Goal: Transaction & Acquisition: Purchase product/service

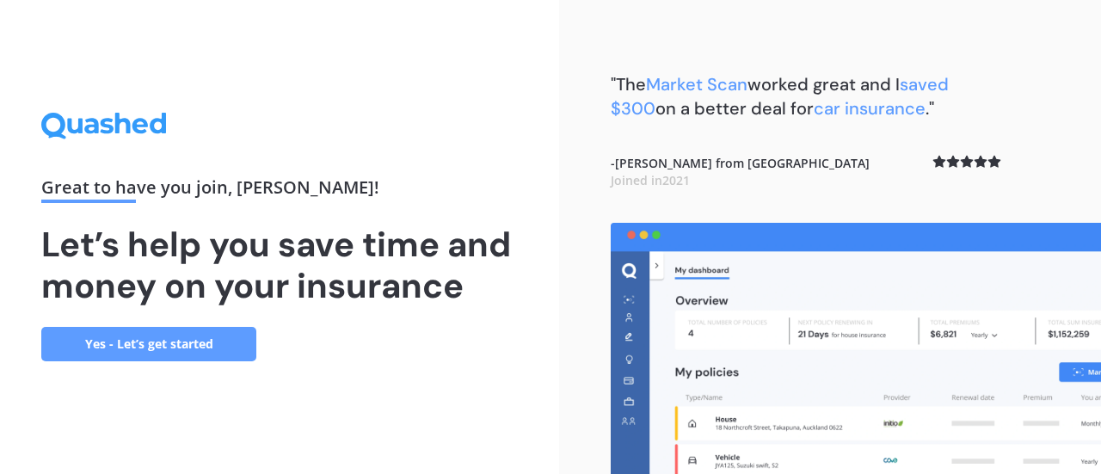
click at [155, 347] on link "Yes - Let’s get started" at bounding box center [148, 344] width 215 height 34
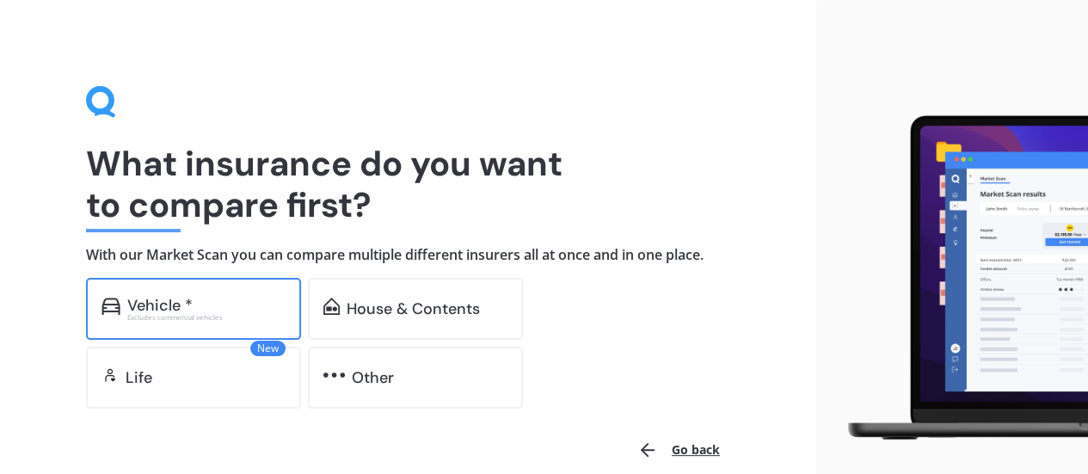
click at [170, 310] on div "Vehicle *" at bounding box center [159, 305] width 65 height 17
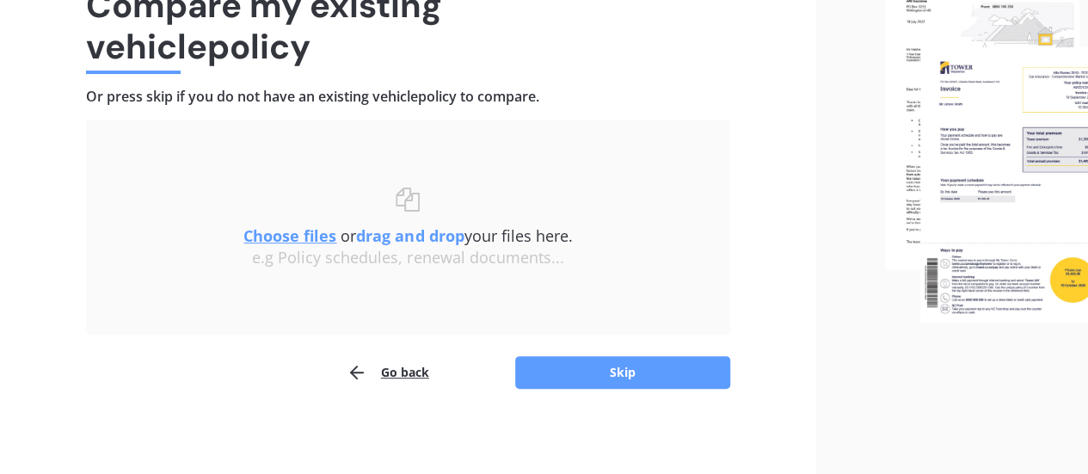
scroll to position [159, 0]
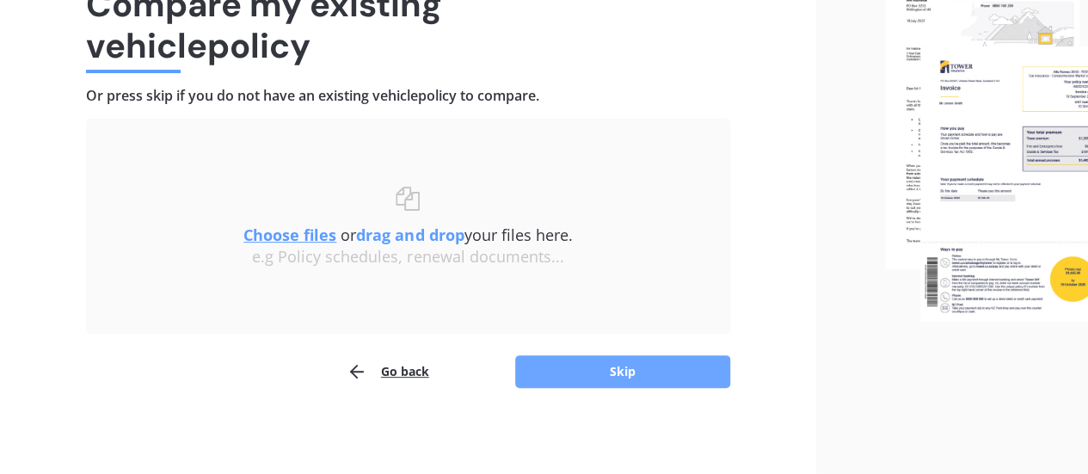
click at [623, 368] on button "Skip" at bounding box center [622, 371] width 215 height 33
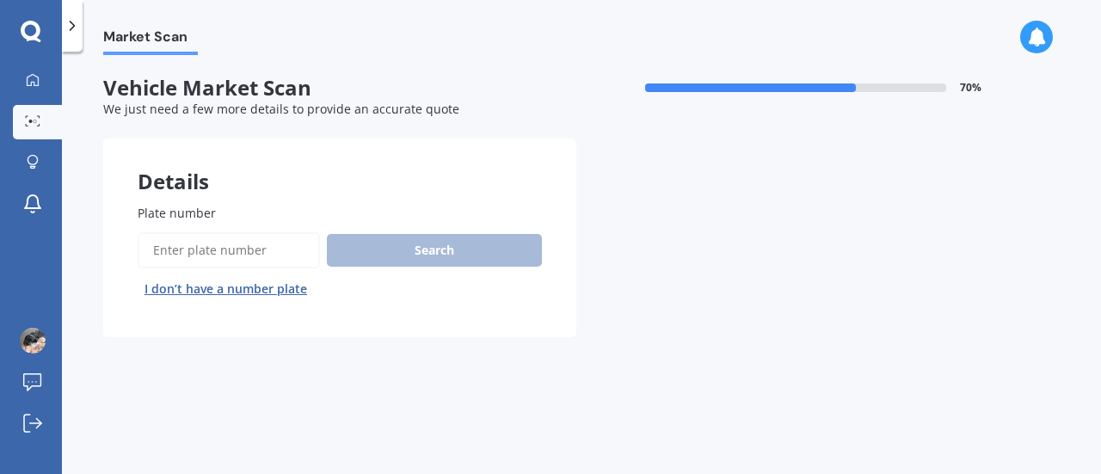
click at [383, 252] on div "Search I don’t have a number plate" at bounding box center [340, 267] width 404 height 71
click at [205, 249] on input "Plate number" at bounding box center [229, 250] width 182 height 36
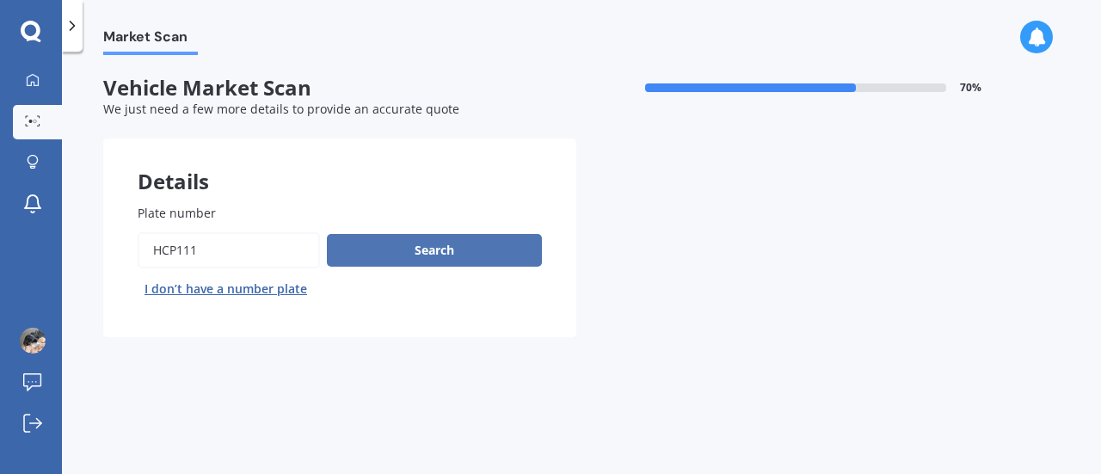
type input "HCP111"
click at [463, 248] on button "Search" at bounding box center [434, 250] width 215 height 33
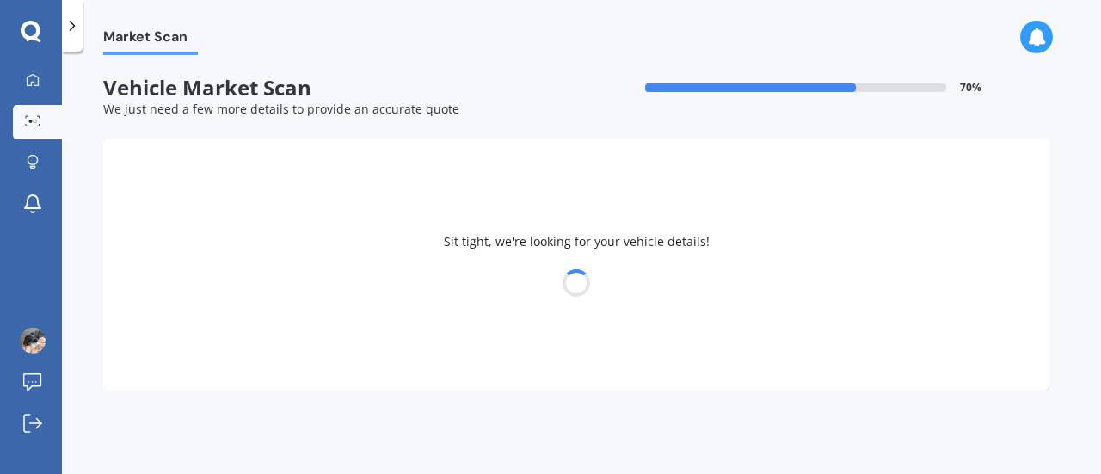
select select "HYUNDAI"
select select "H1"
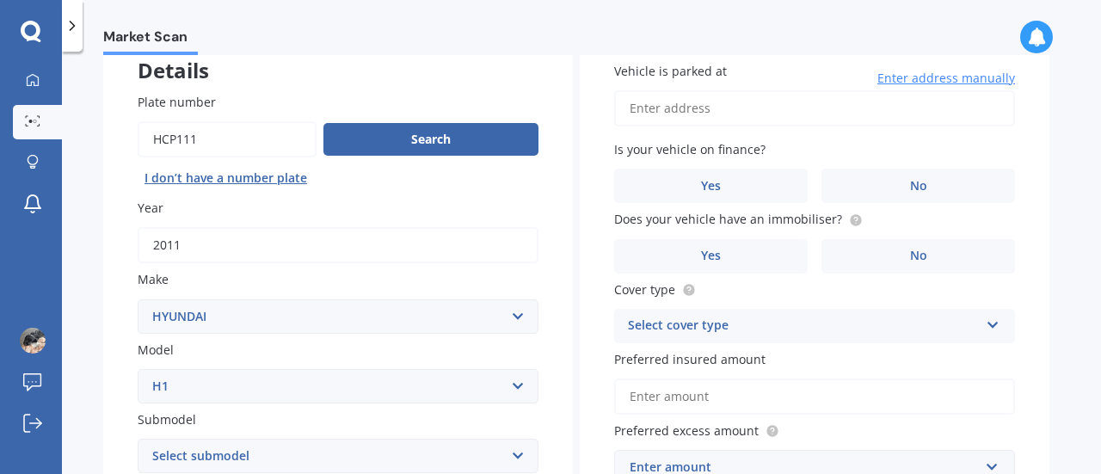
scroll to position [86, 0]
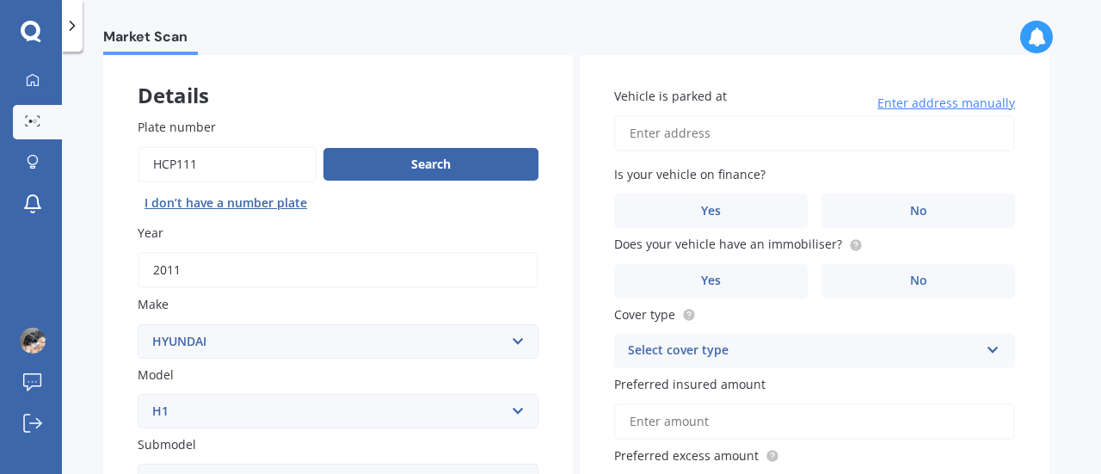
click at [655, 137] on input "Vehicle is parked at" at bounding box center [814, 133] width 401 height 36
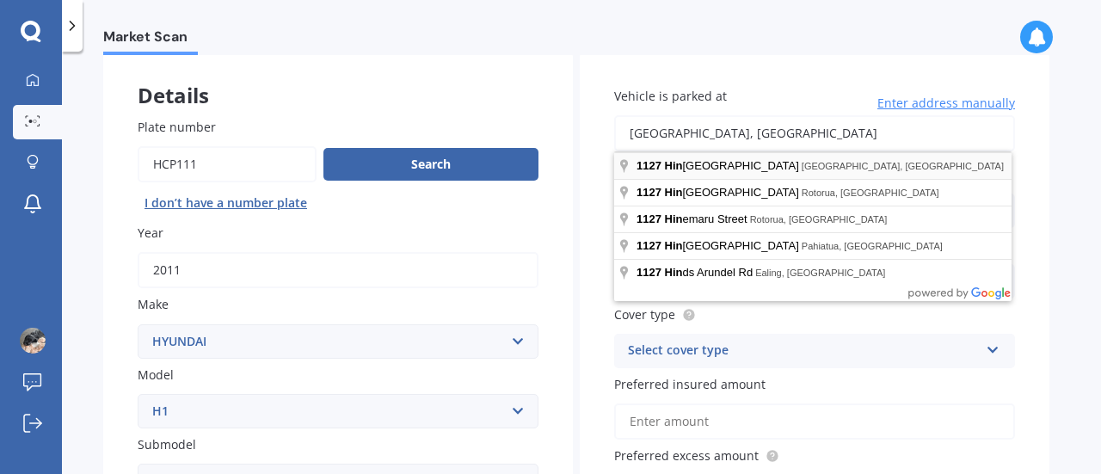
type input "[STREET_ADDRESS]"
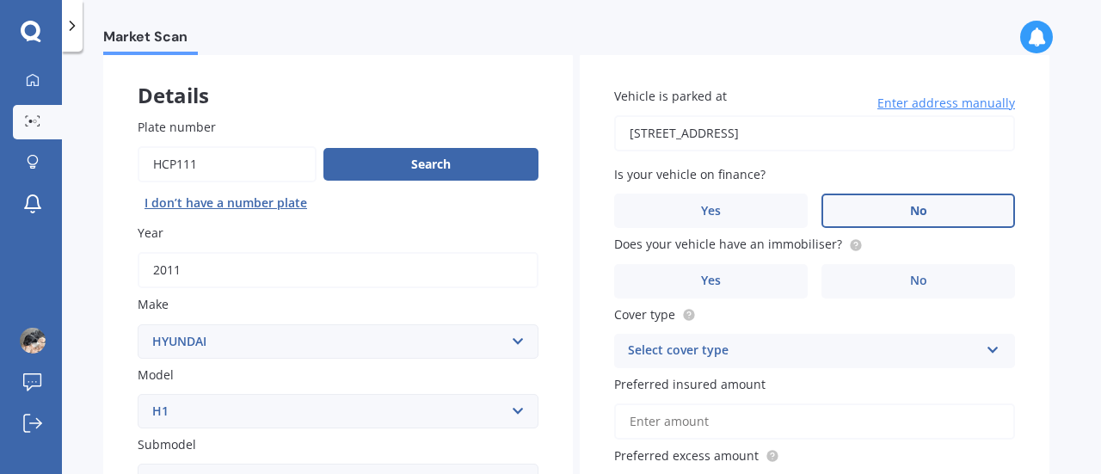
click at [937, 211] on label "No" at bounding box center [917, 210] width 193 height 34
click at [0, 0] on input "No" at bounding box center [0, 0] width 0 height 0
click at [724, 283] on label "Yes" at bounding box center [710, 281] width 193 height 34
click at [0, 0] on input "Yes" at bounding box center [0, 0] width 0 height 0
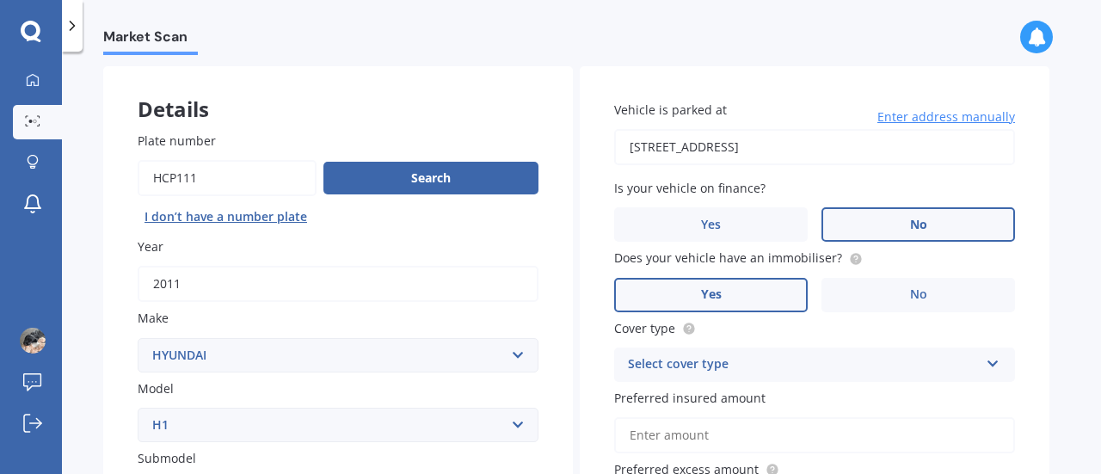
scroll to position [172, 0]
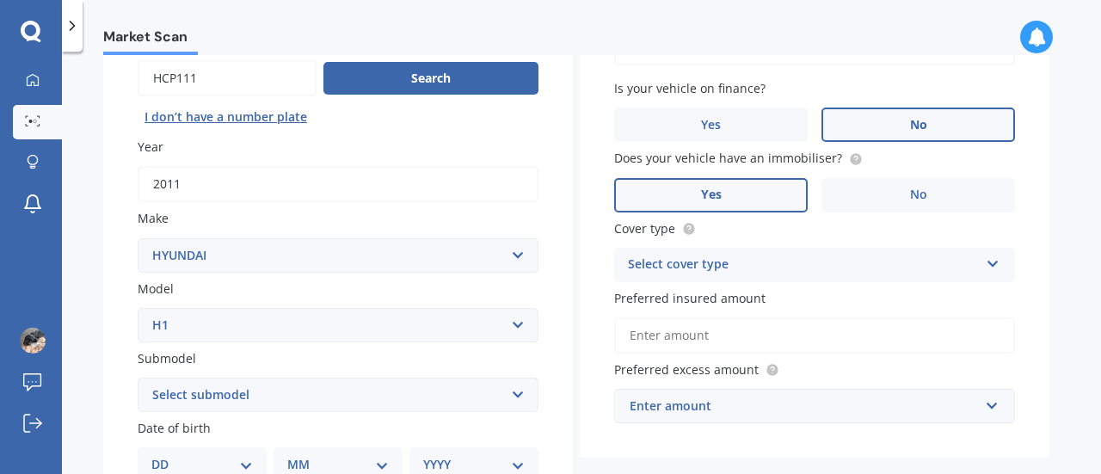
click at [693, 271] on div "Select cover type" at bounding box center [803, 265] width 351 height 21
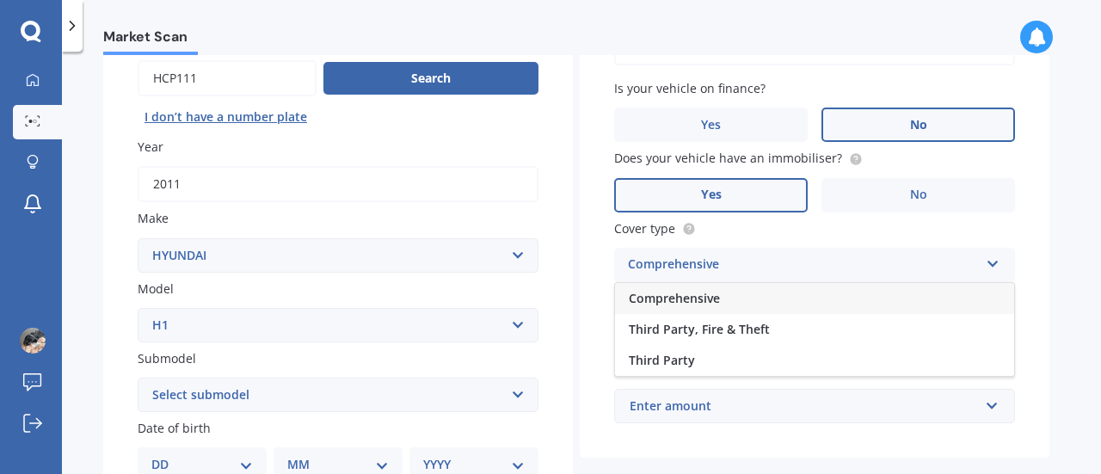
click at [702, 293] on span "Comprehensive" at bounding box center [674, 298] width 91 height 16
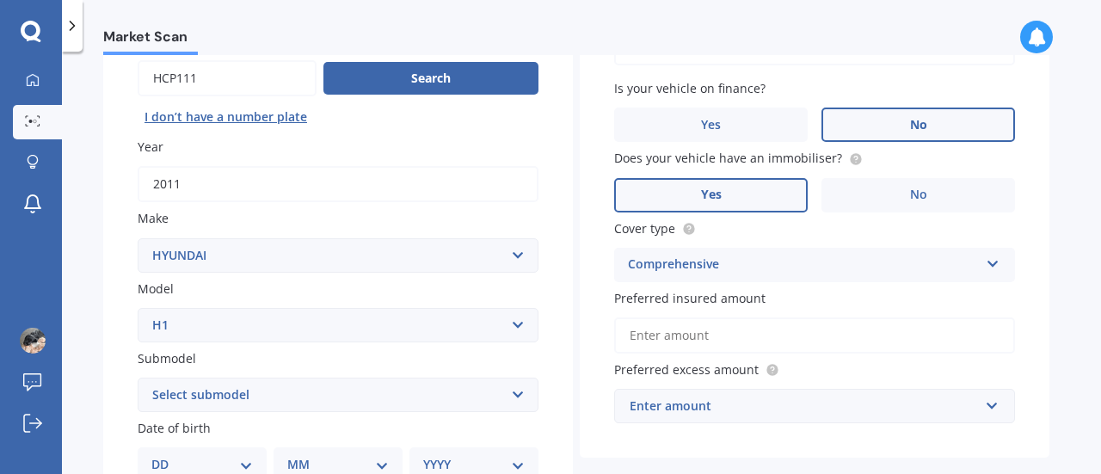
click at [701, 343] on input "Preferred insured amount" at bounding box center [814, 335] width 401 height 36
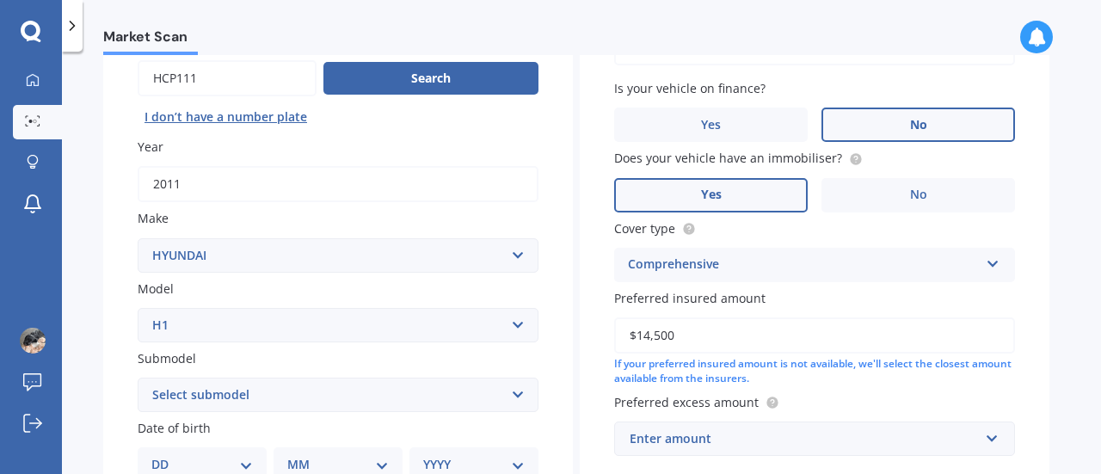
type input "$14,500"
click at [719, 441] on div "Enter amount" at bounding box center [804, 438] width 349 height 19
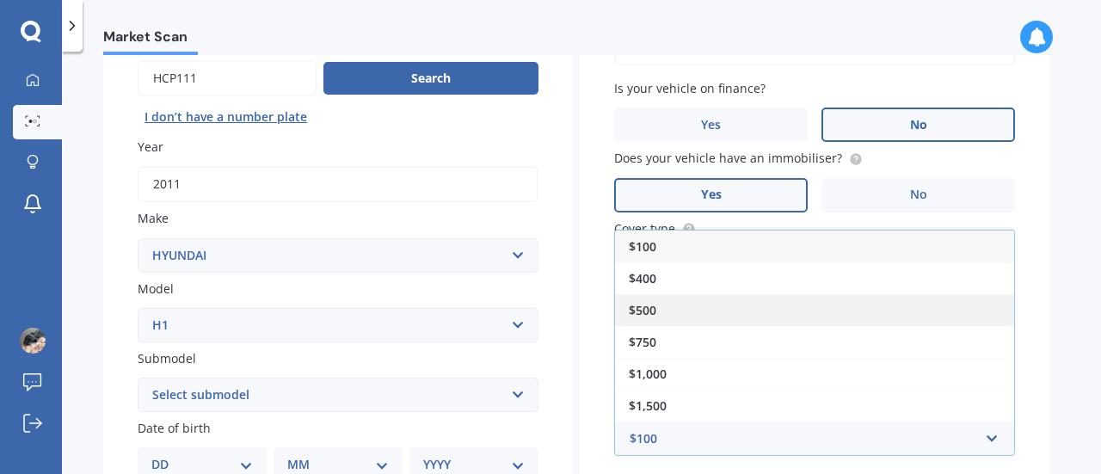
click at [656, 316] on div "$500" at bounding box center [814, 310] width 399 height 32
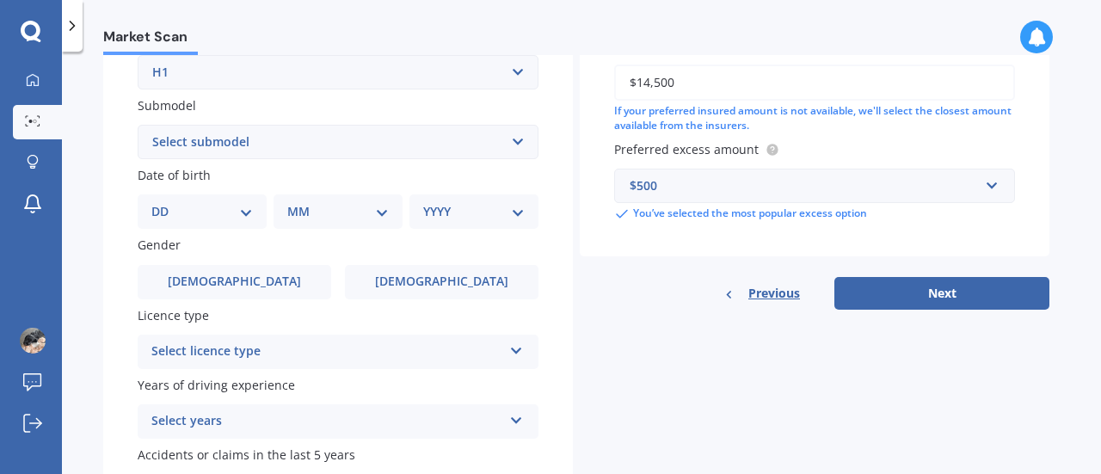
scroll to position [430, 0]
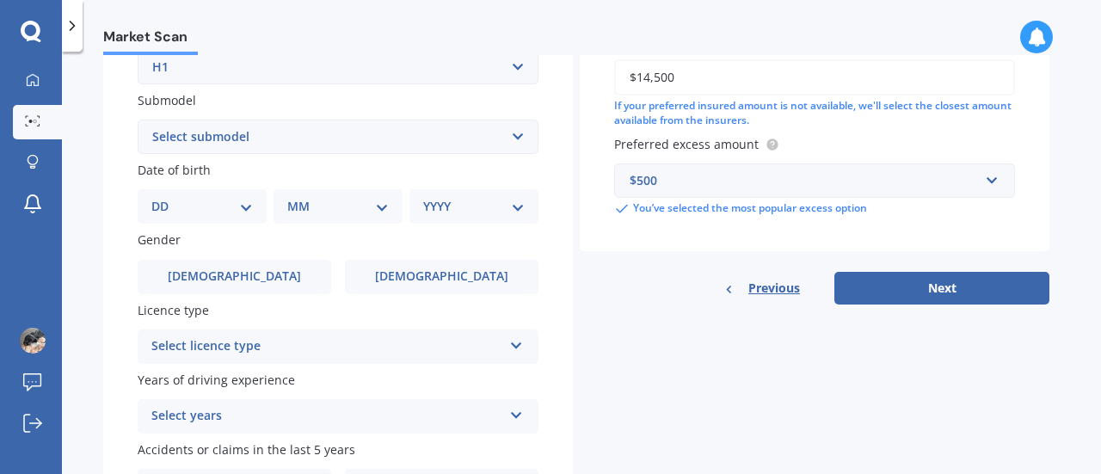
click at [242, 209] on select "DD 01 02 03 04 05 06 07 08 09 10 11 12 13 14 15 16 17 18 19 20 21 22 23 24 25 2…" at bounding box center [201, 206] width 101 height 19
select select "30"
click at [165, 199] on select "DD 01 02 03 04 05 06 07 08 09 10 11 12 13 14 15 16 17 18 19 20 21 22 23 24 25 2…" at bounding box center [201, 206] width 101 height 19
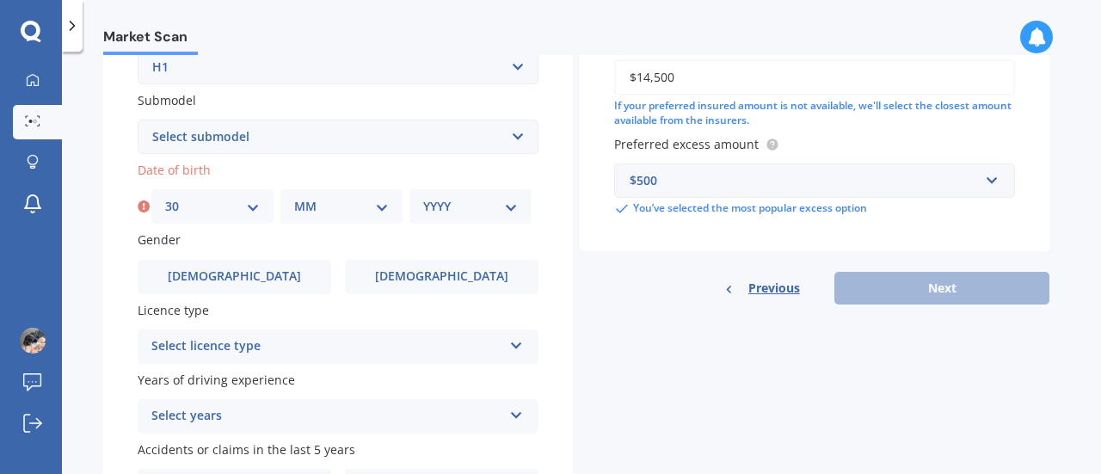
click at [377, 212] on select "MM 01 02 03 04 05 06 07 08 09 10 11 12" at bounding box center [341, 206] width 95 height 19
select select "07"
click at [294, 199] on select "MM 01 02 03 04 05 06 07 08 09 10 11 12" at bounding box center [341, 206] width 95 height 19
click at [510, 212] on select "YYYY 2025 2024 2023 2022 2021 2020 2019 2018 2017 2016 2015 2014 2013 2012 2011…" at bounding box center [470, 206] width 95 height 19
select select "1963"
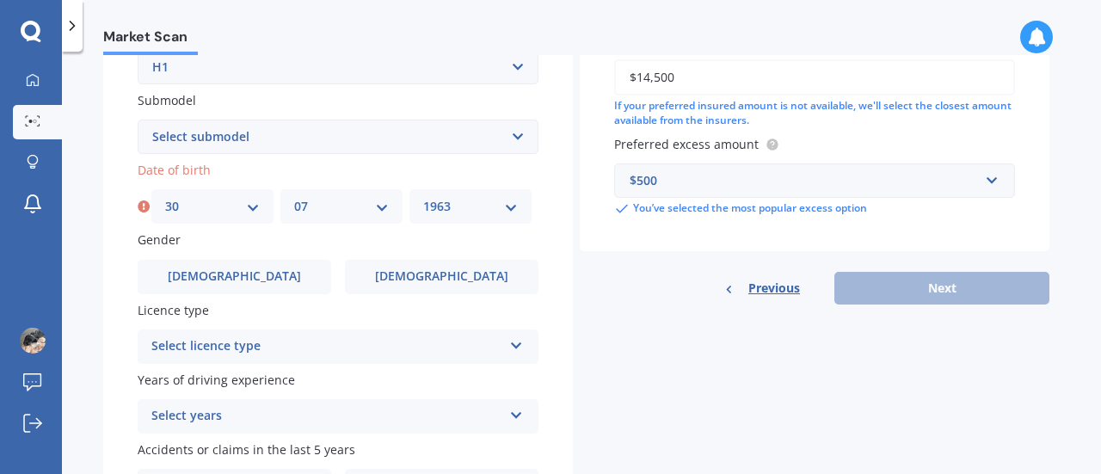
click at [423, 199] on select "YYYY 2025 2024 2023 2022 2021 2020 2019 2018 2017 2016 2015 2014 2013 2012 2011…" at bounding box center [470, 206] width 95 height 19
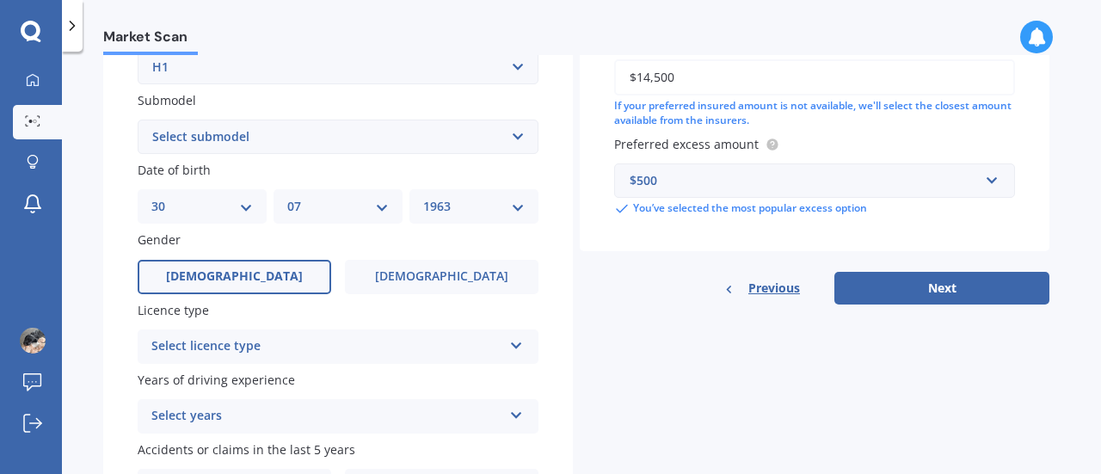
click at [249, 278] on label "[DEMOGRAPHIC_DATA]" at bounding box center [234, 277] width 193 height 34
click at [0, 0] on input "[DEMOGRAPHIC_DATA]" at bounding box center [0, 0] width 0 height 0
click at [442, 279] on span "[DEMOGRAPHIC_DATA]" at bounding box center [441, 276] width 137 height 15
click at [0, 0] on input "[DEMOGRAPHIC_DATA]" at bounding box center [0, 0] width 0 height 0
click at [284, 279] on label "[DEMOGRAPHIC_DATA]" at bounding box center [234, 277] width 193 height 34
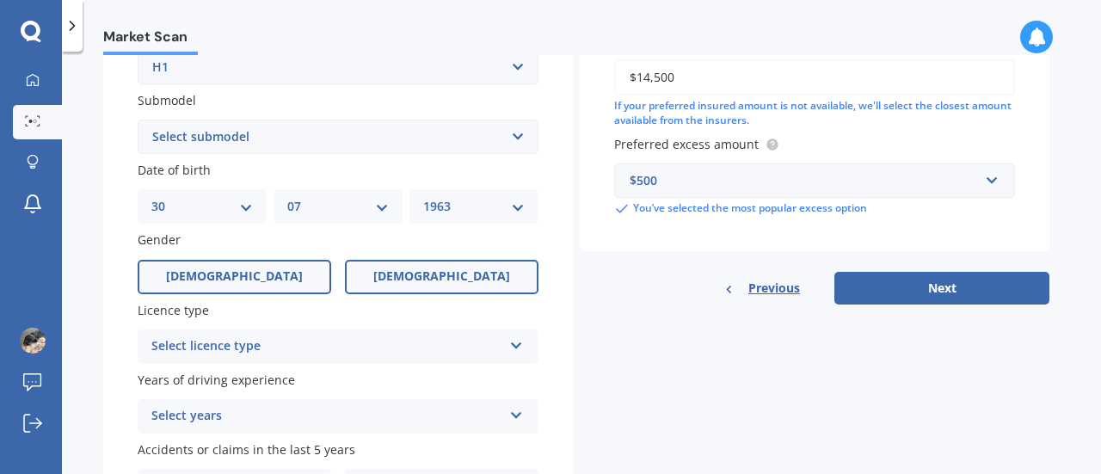
click at [0, 0] on input "[DEMOGRAPHIC_DATA]" at bounding box center [0, 0] width 0 height 0
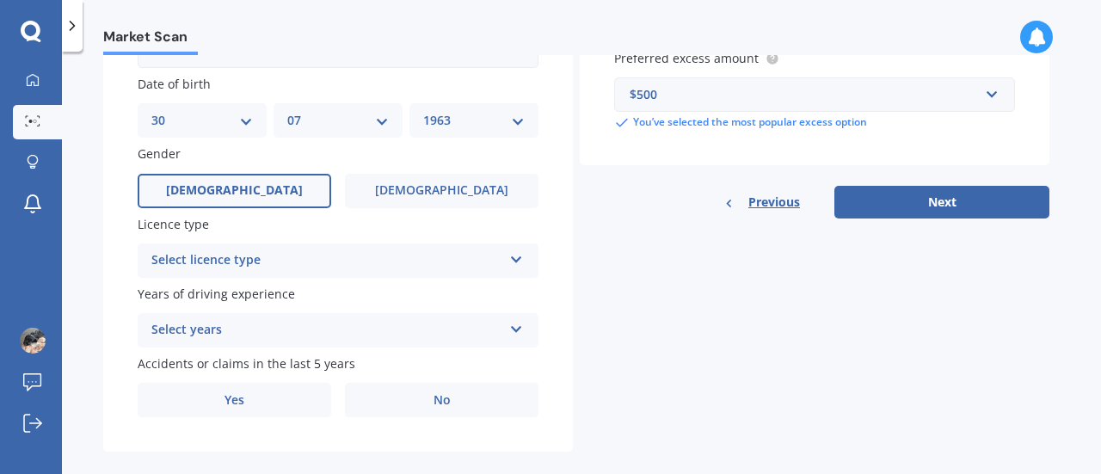
click at [520, 262] on icon at bounding box center [516, 256] width 15 height 12
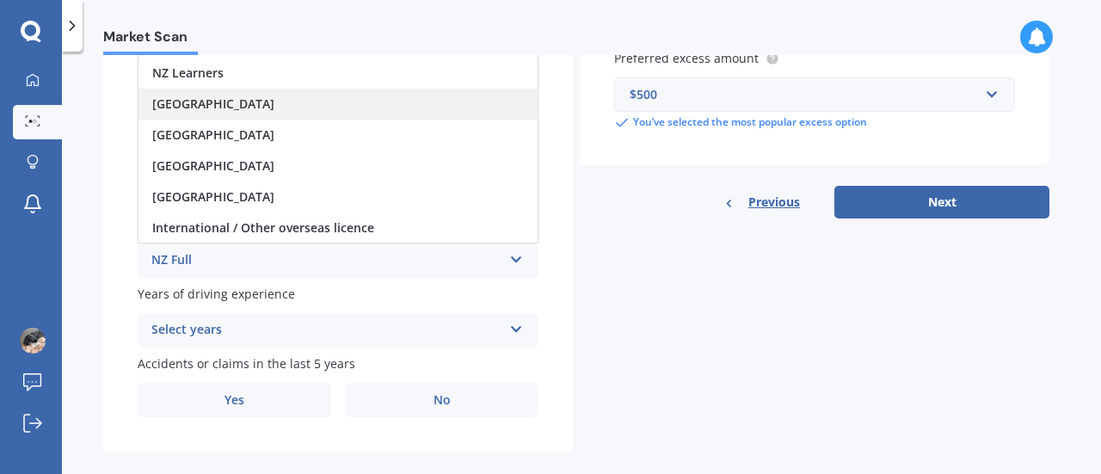
scroll to position [0, 0]
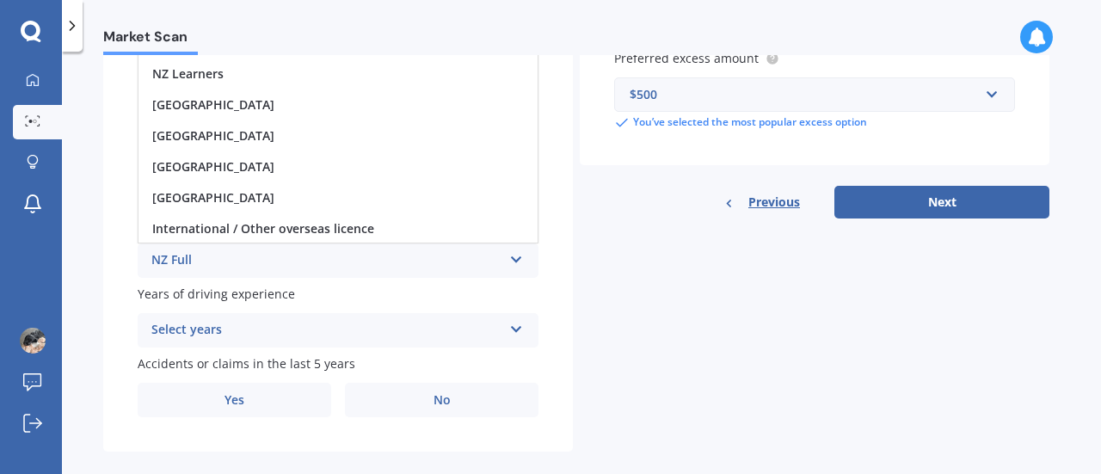
click at [241, 266] on div "NZ Full" at bounding box center [326, 260] width 351 height 21
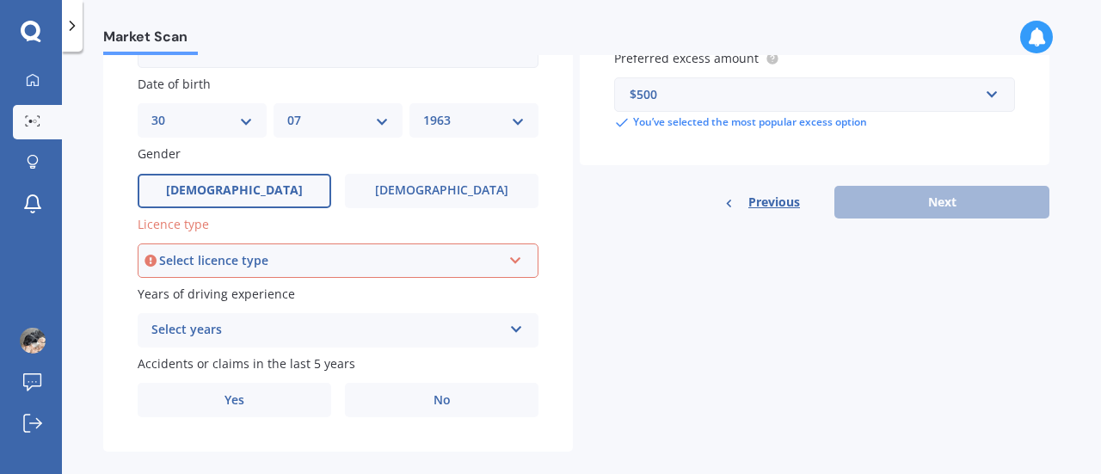
click at [512, 262] on icon at bounding box center [515, 257] width 15 height 12
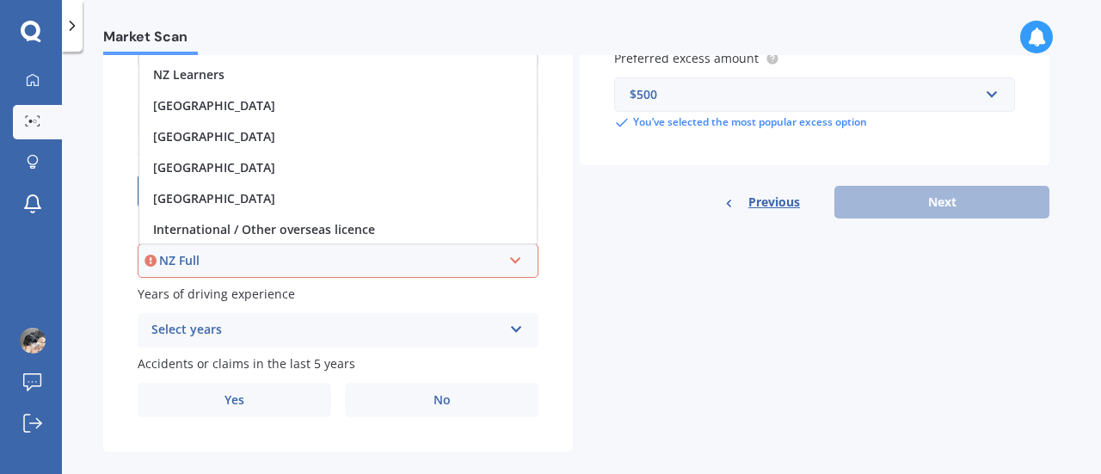
click at [244, 262] on div "NZ Full" at bounding box center [330, 260] width 342 height 19
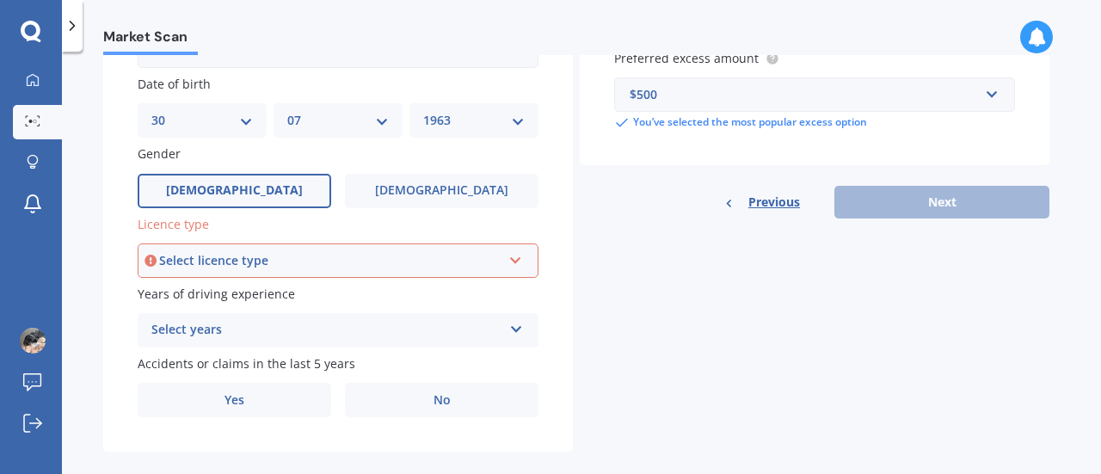
click at [514, 332] on icon at bounding box center [516, 326] width 15 height 12
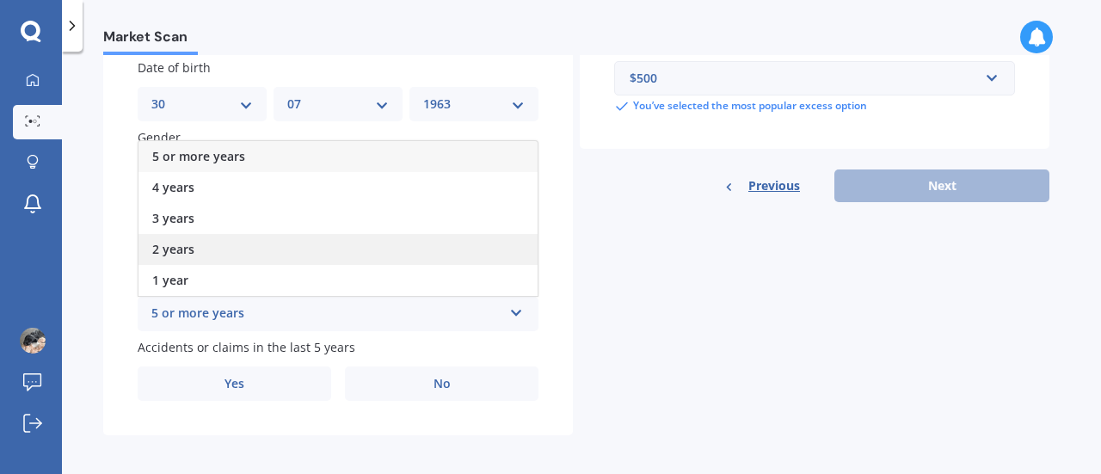
scroll to position [541, 0]
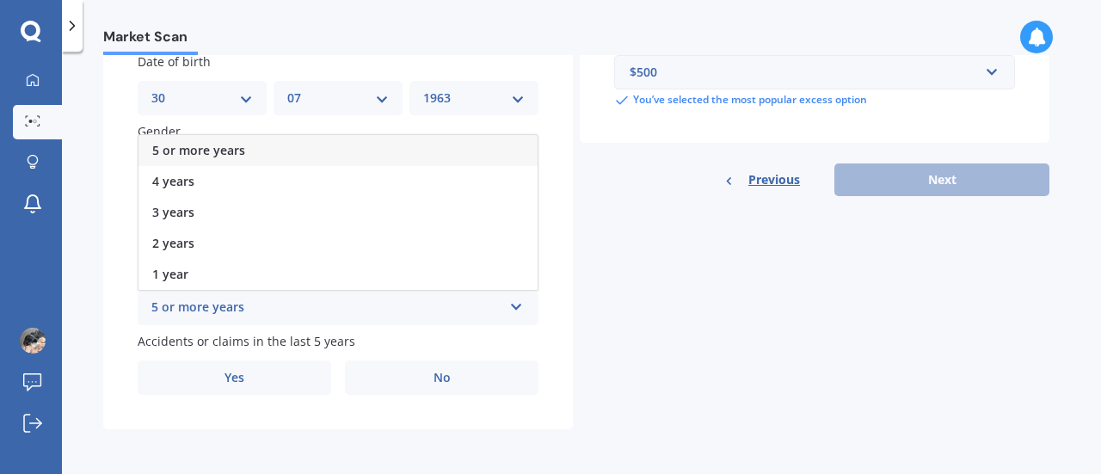
click at [255, 146] on div "5 or more years" at bounding box center [337, 150] width 399 height 31
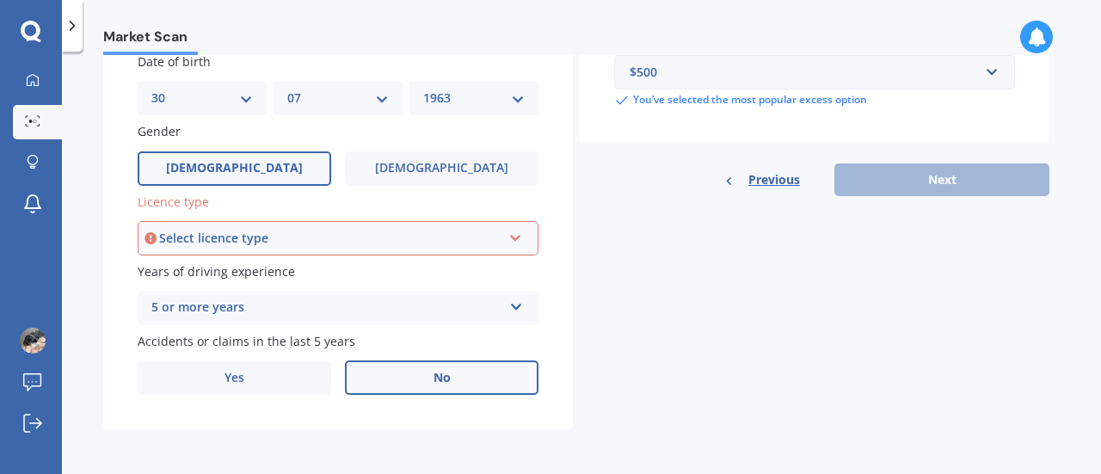
click at [436, 374] on span "No" at bounding box center [441, 378] width 17 height 15
click at [0, 0] on input "No" at bounding box center [0, 0] width 0 height 0
click at [441, 379] on span "No" at bounding box center [441, 378] width 17 height 15
click at [0, 0] on input "No" at bounding box center [0, 0] width 0 height 0
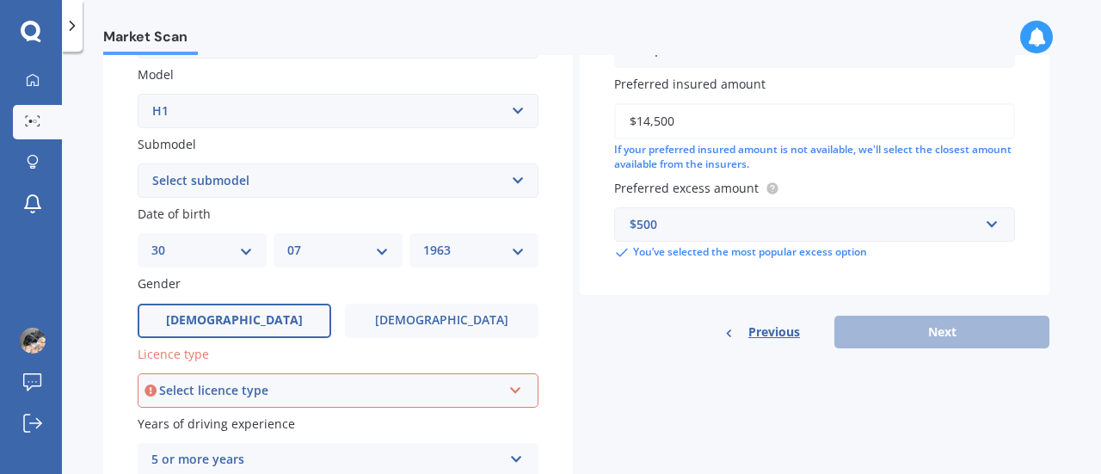
scroll to position [455, 0]
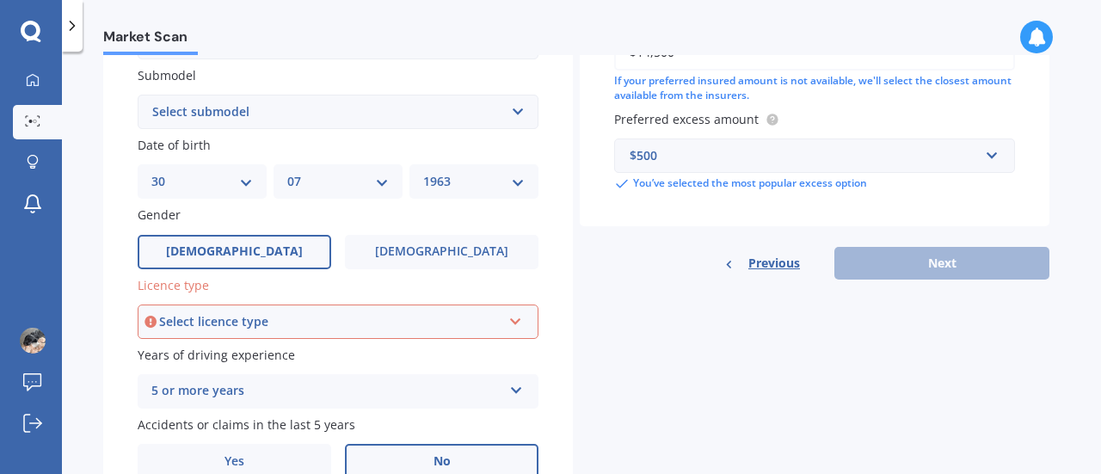
drag, startPoint x: 518, startPoint y: 312, endPoint x: 511, endPoint y: 328, distance: 16.9
click at [514, 320] on div "Select licence type NZ Full NZ Restricted NZ Learners [GEOGRAPHIC_DATA] [GEOGRA…" at bounding box center [338, 321] width 401 height 34
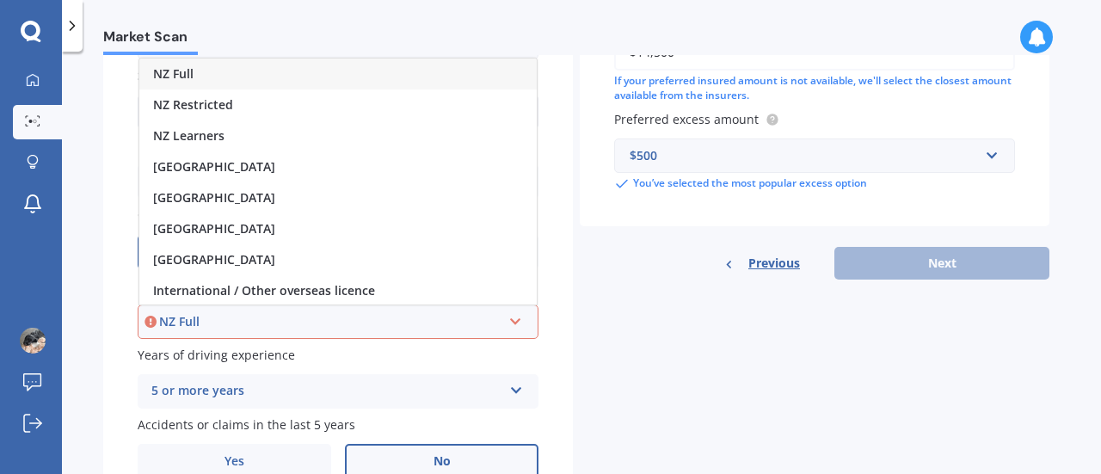
click at [236, 321] on div "NZ Full" at bounding box center [330, 321] width 342 height 19
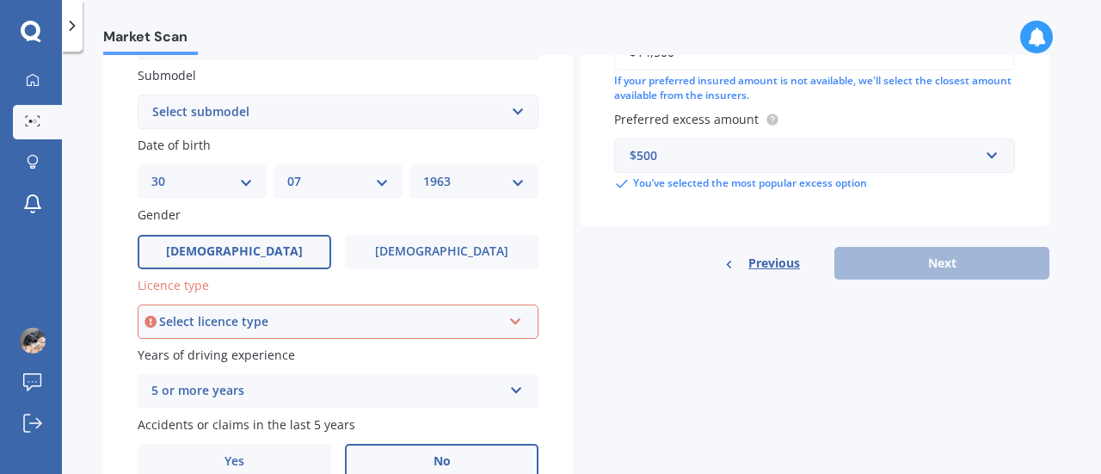
click at [356, 329] on div "Select licence type" at bounding box center [330, 321] width 342 height 19
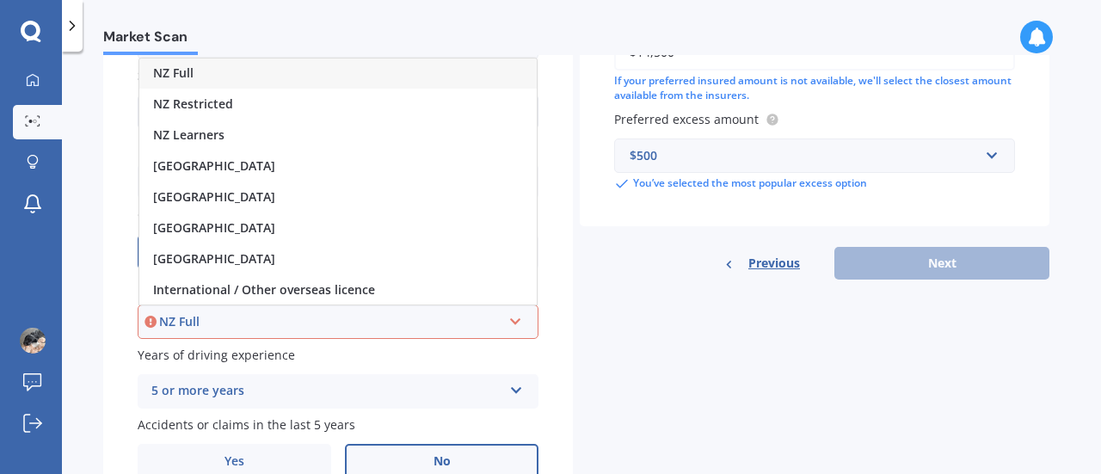
scroll to position [0, 0]
click at [241, 69] on div "NZ Full" at bounding box center [337, 73] width 397 height 31
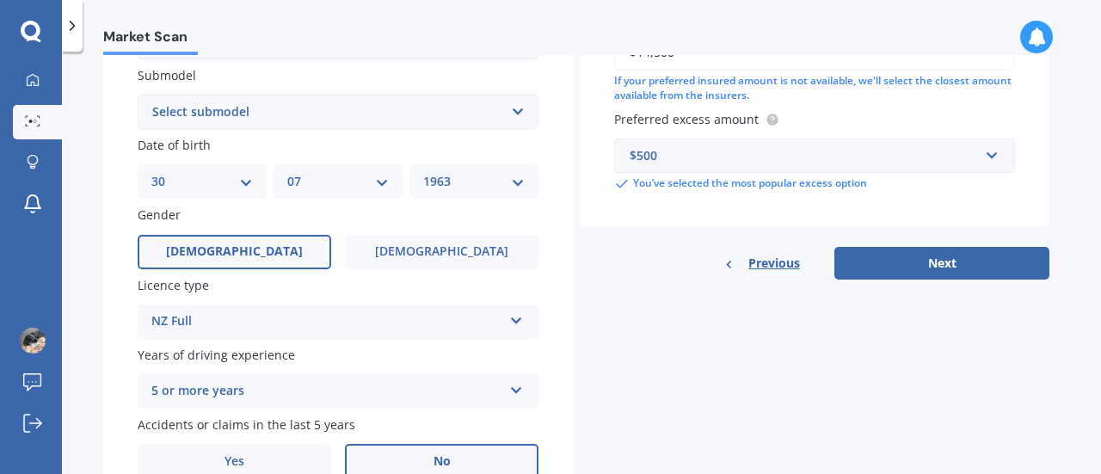
scroll to position [541, 0]
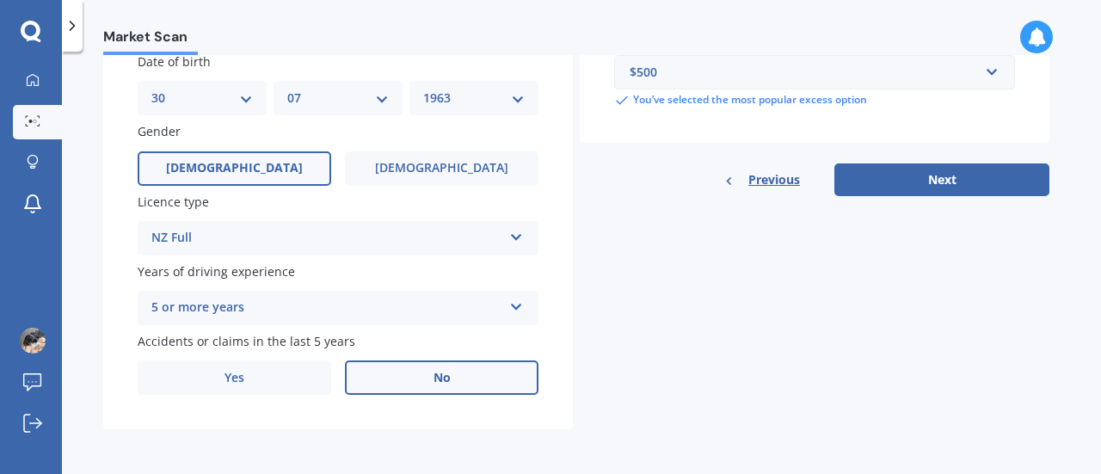
click at [956, 180] on button "Next" at bounding box center [941, 179] width 215 height 33
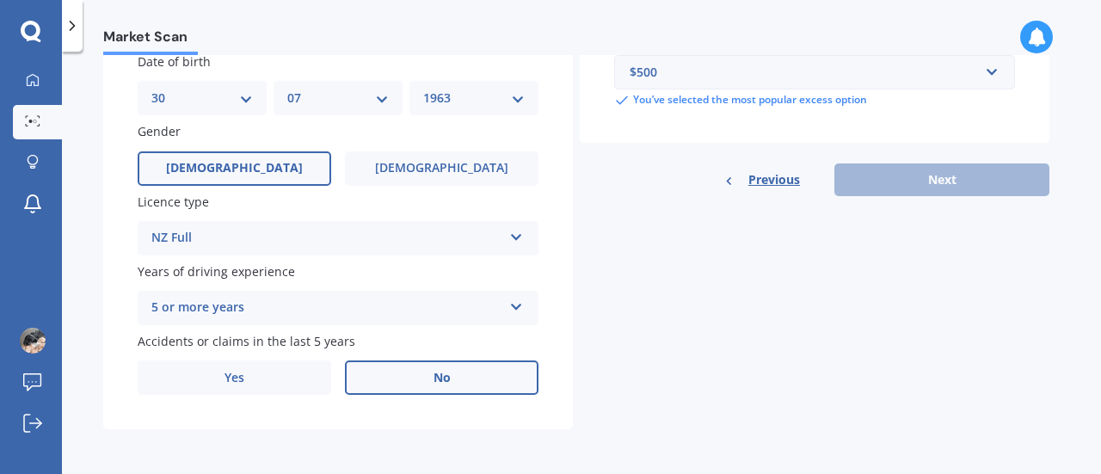
click at [937, 176] on div "Previous Next" at bounding box center [815, 179] width 470 height 33
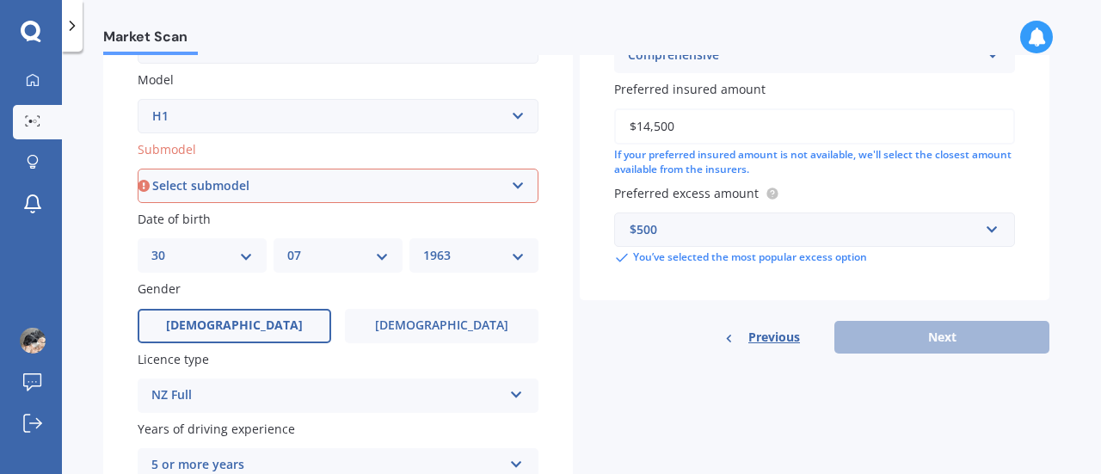
scroll to position [369, 0]
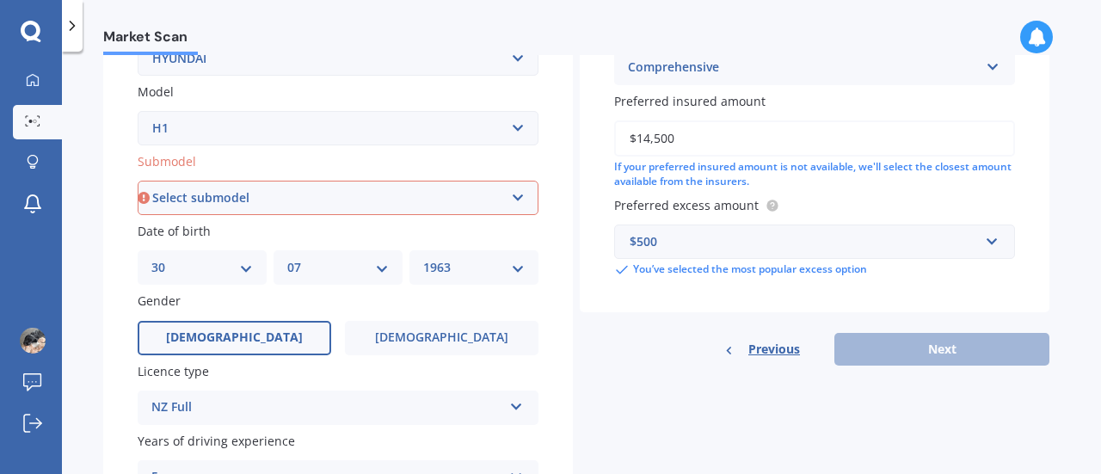
click at [509, 198] on select "Select submodel CRDI M5" at bounding box center [338, 198] width 401 height 34
select select "CRDI M5"
click at [138, 181] on select "Select submodel CRDI M5" at bounding box center [338, 198] width 401 height 34
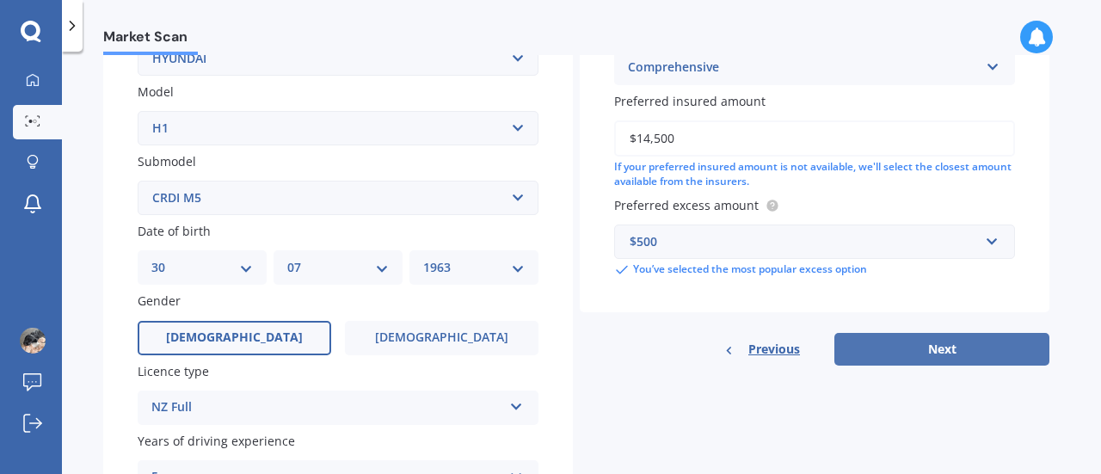
click at [901, 353] on button "Next" at bounding box center [941, 349] width 215 height 33
select select "30"
select select "07"
select select "1963"
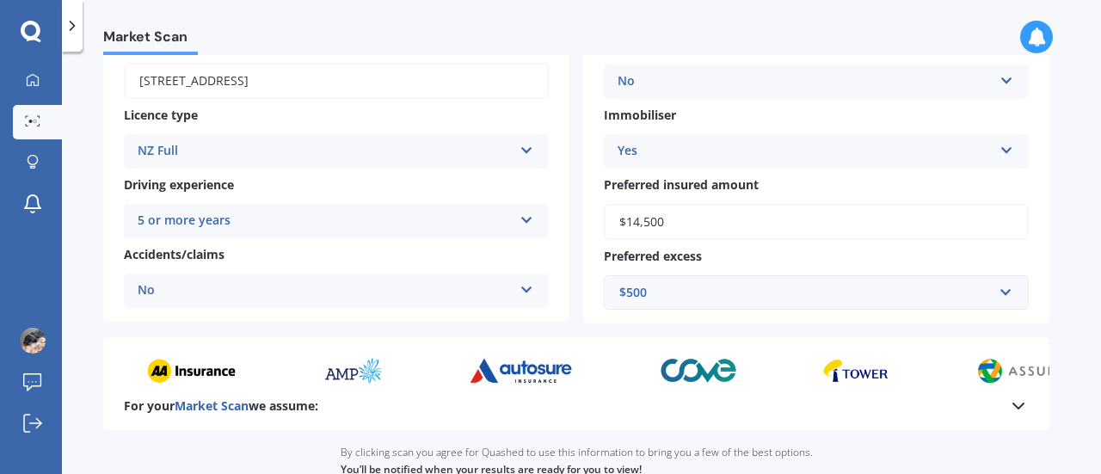
scroll to position [415, 0]
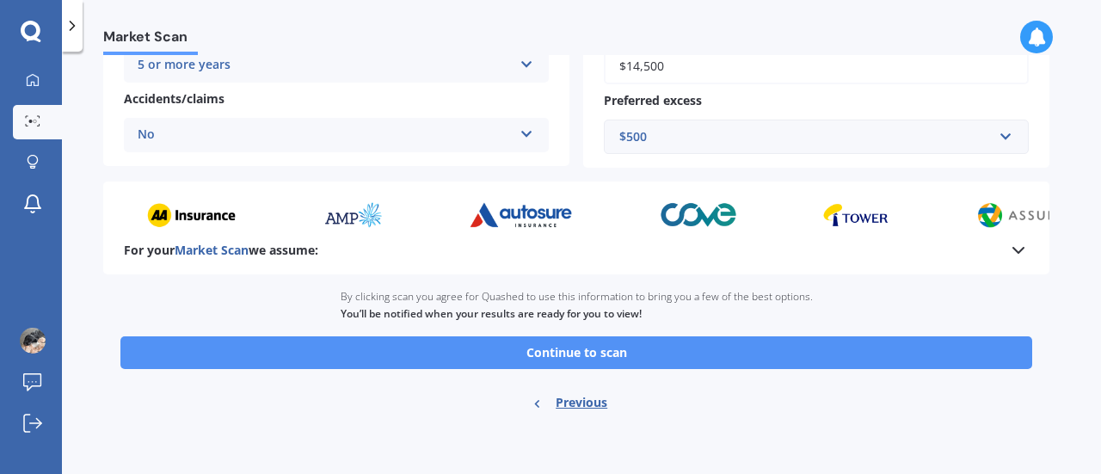
click at [579, 355] on button "Continue to scan" at bounding box center [576, 352] width 912 height 33
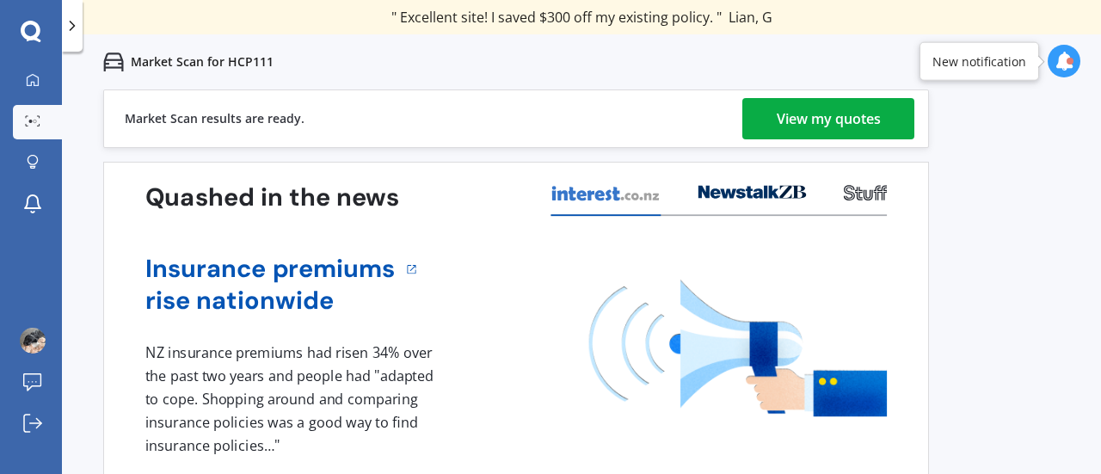
click at [781, 120] on div "View my quotes" at bounding box center [829, 118] width 104 height 41
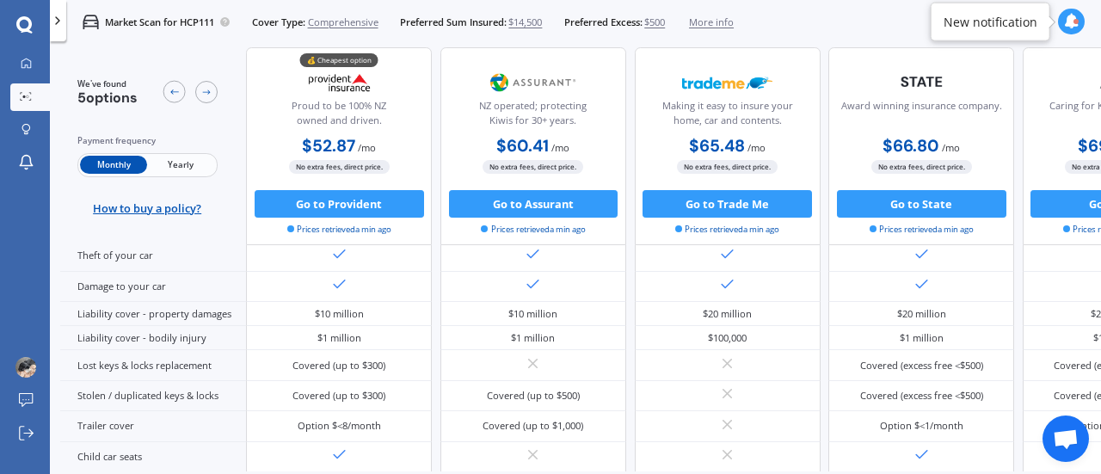
scroll to position [107, 0]
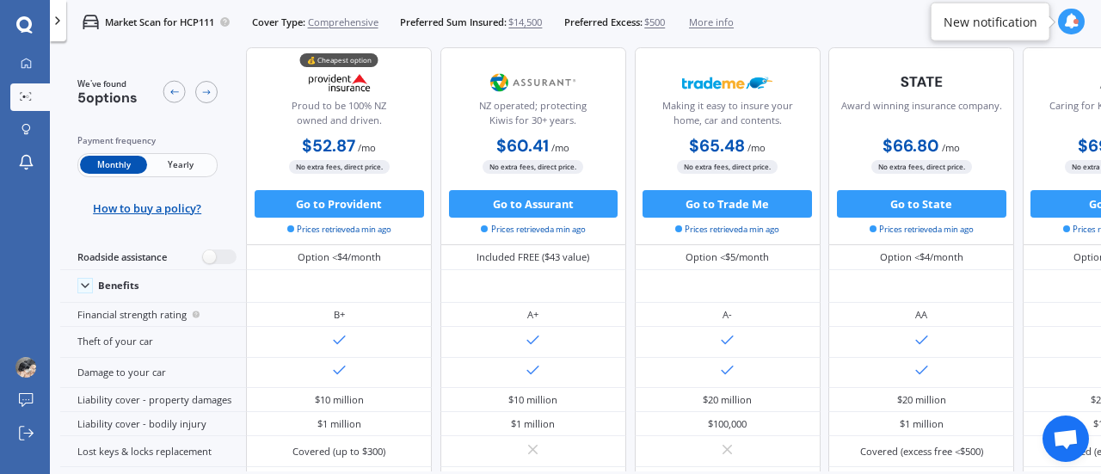
click at [175, 165] on span "Yearly" at bounding box center [180, 166] width 67 height 18
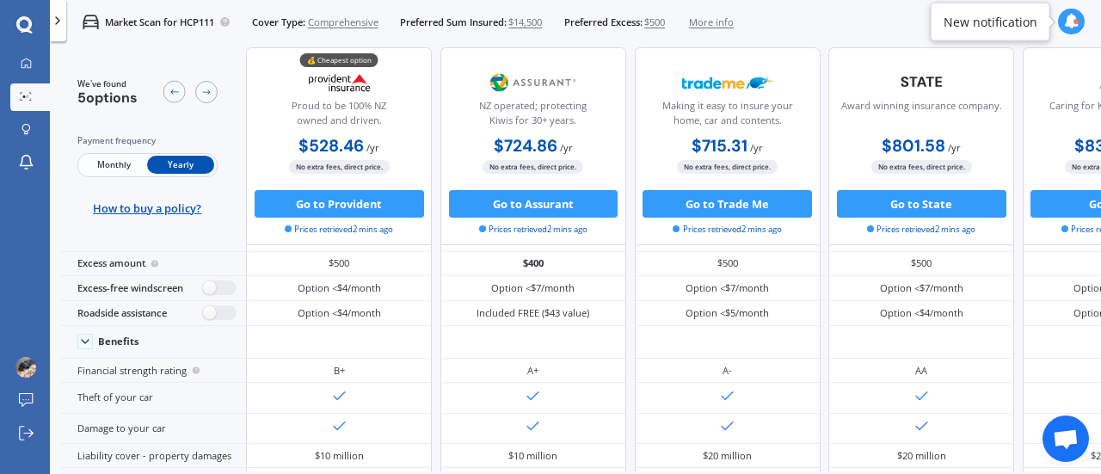
scroll to position [0, 0]
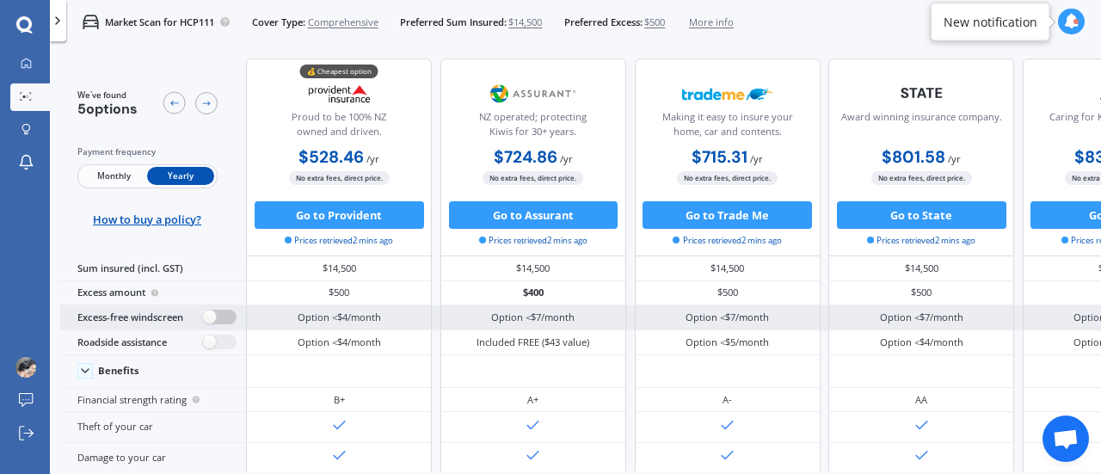
drag, startPoint x: 210, startPoint y: 314, endPoint x: 232, endPoint y: 313, distance: 22.4
click at [232, 313] on label at bounding box center [220, 317] width 34 height 15
radio input "true"
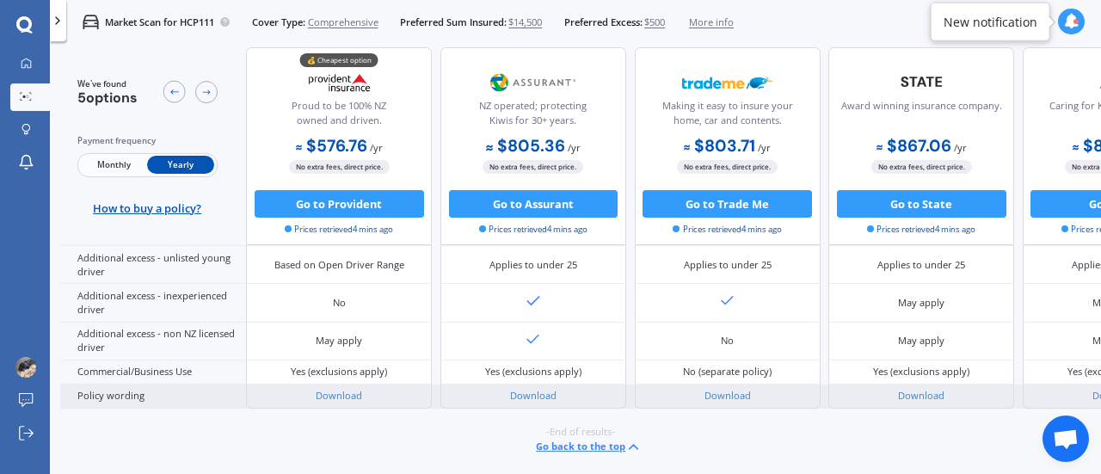
scroll to position [645, 0]
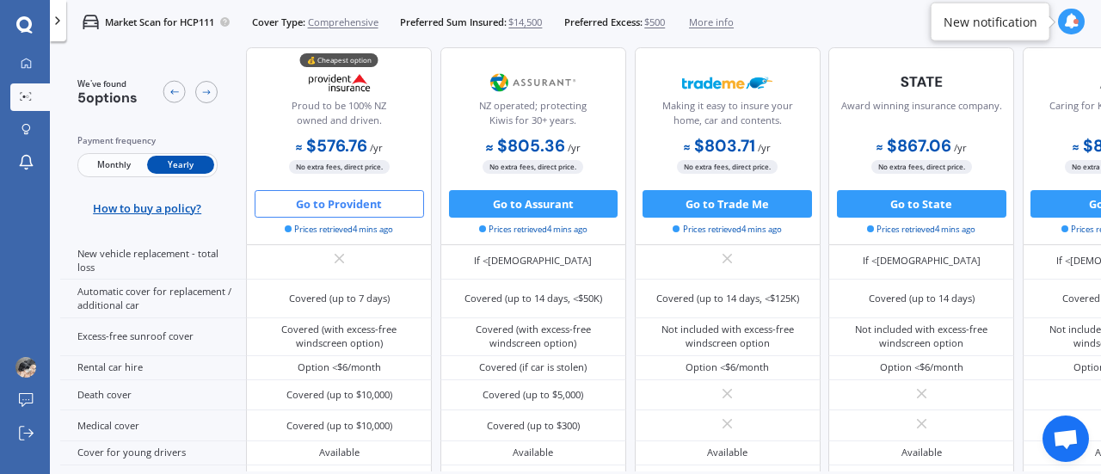
click at [372, 208] on button "Go to Provident" at bounding box center [339, 204] width 169 height 28
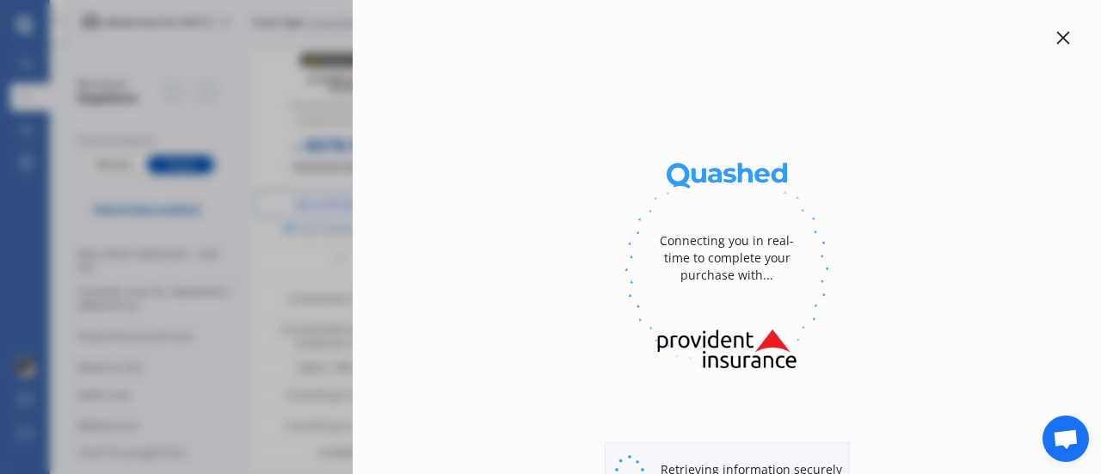
select select "full"
select select "[STREET_ADDRESS]"
select select "HYUNDAI"
select select "H1"
select select "NO"
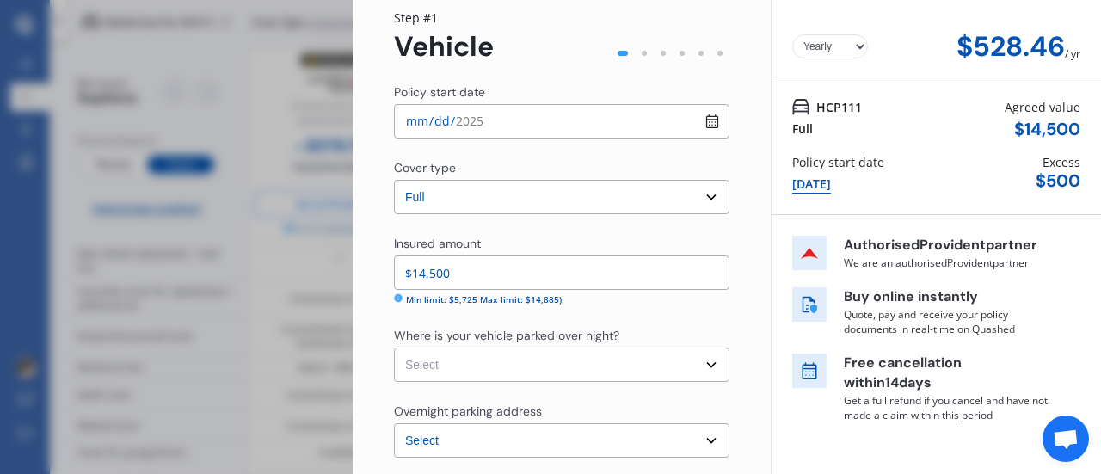
scroll to position [86, 0]
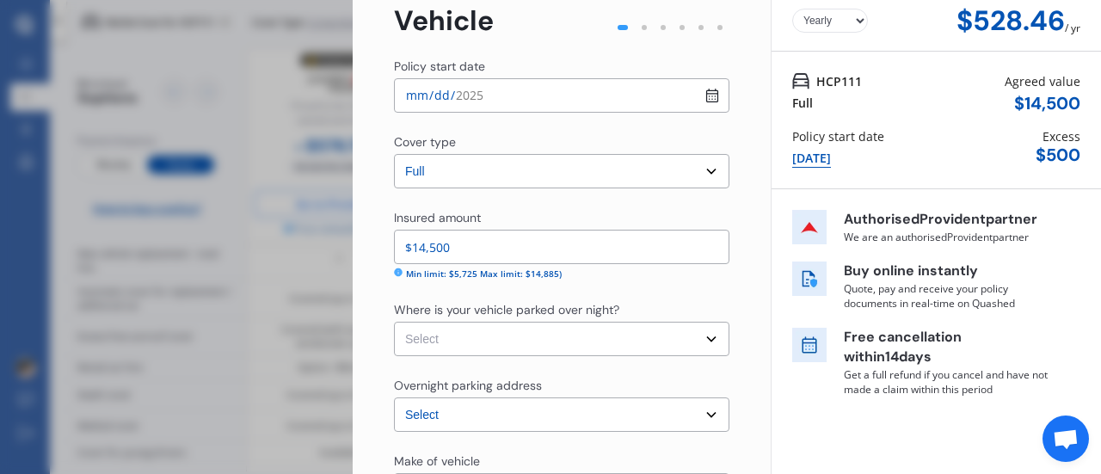
click at [702, 339] on select "Select Garage (fully enclosed) Off Street Parking Other" at bounding box center [561, 339] width 335 height 34
select select "OFF-STREET"
click at [394, 322] on select "Select Garage (fully enclosed) Off Street Parking Other" at bounding box center [561, 339] width 335 height 34
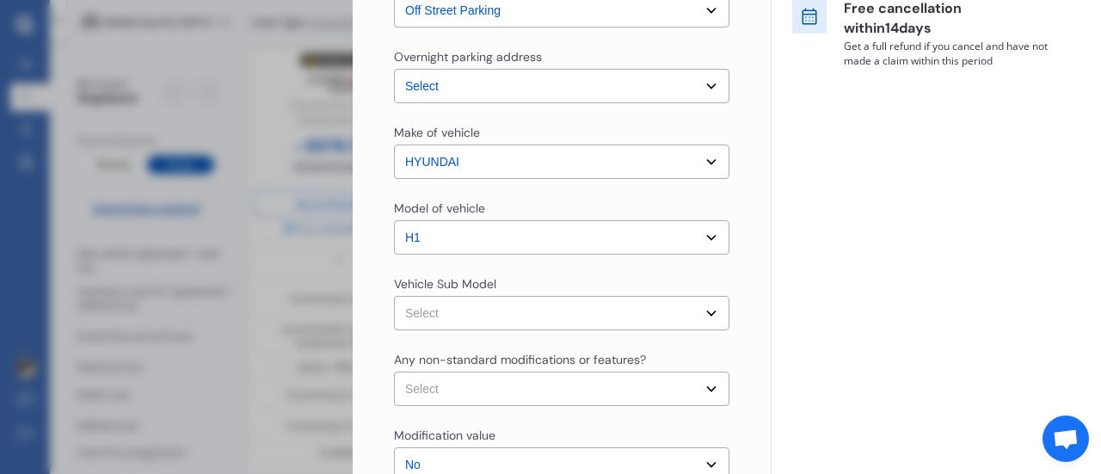
scroll to position [430, 0]
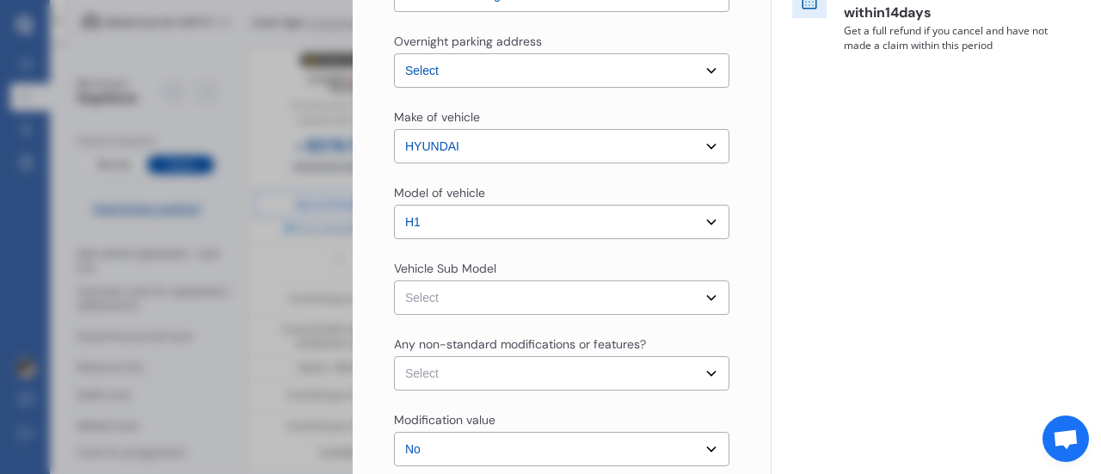
click at [709, 298] on select "Select H-1 CRDi Van 4dr Man 5sp 2.5DT [IMP]" at bounding box center [561, 297] width 335 height 34
select select "NZVHYUN2011AECF"
click at [394, 280] on select "Select H-1 CRDi Van 4dr Man 5sp 2.5DT [IMP]" at bounding box center [561, 297] width 335 height 34
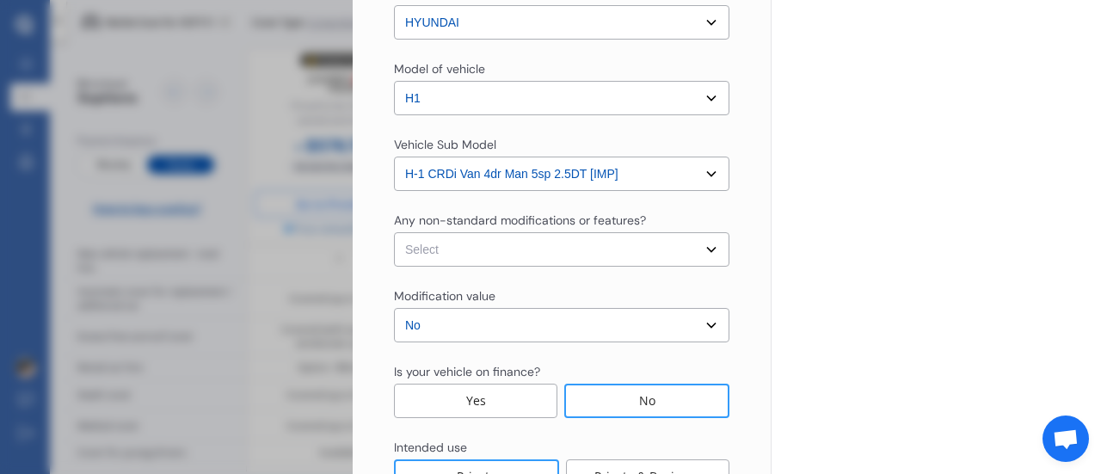
scroll to position [602, 0]
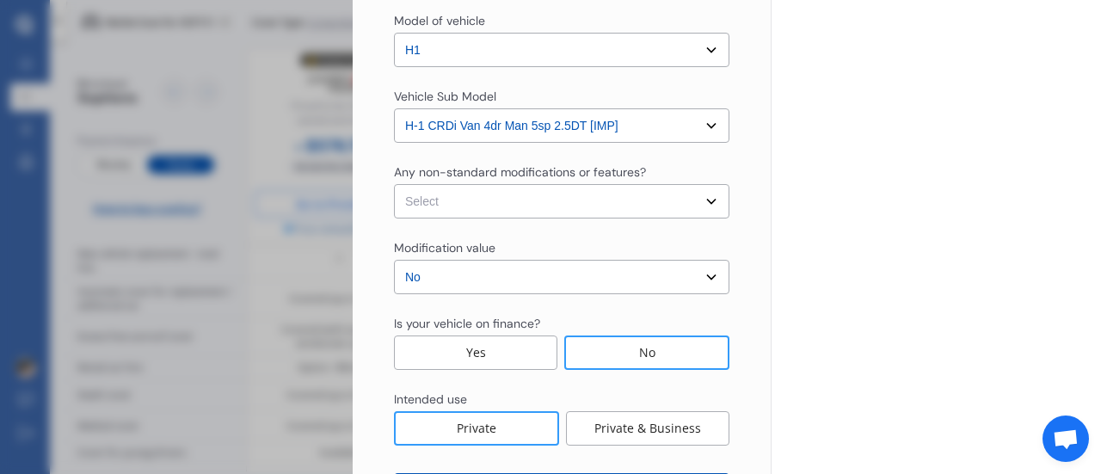
click at [702, 200] on select "Select None [MEDICAL_DATA] System(NOS) Roll Cage Full Racing Harness" at bounding box center [561, 201] width 335 height 34
select select "none"
click at [394, 184] on select "Select None [MEDICAL_DATA] System(NOS) Roll Cage Full Racing Harness" at bounding box center [561, 201] width 335 height 34
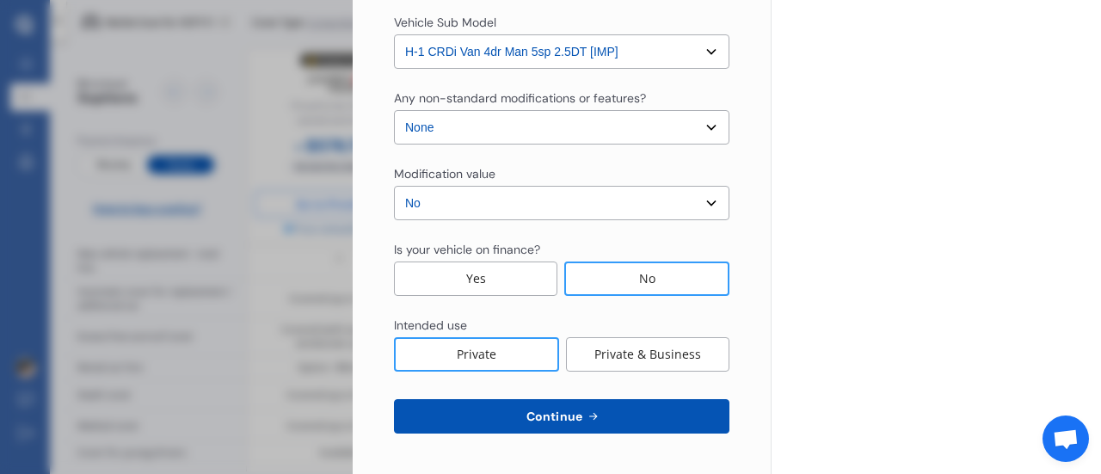
scroll to position [676, 0]
click at [589, 415] on icon at bounding box center [593, 417] width 8 height 8
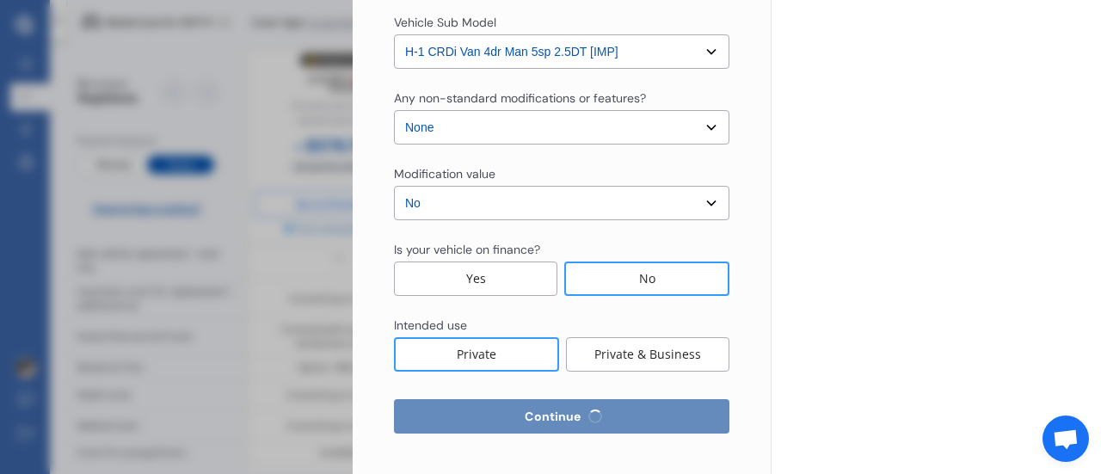
select select "30"
select select "07"
select select "1963"
select select "NZ_FULL"
select select "0"
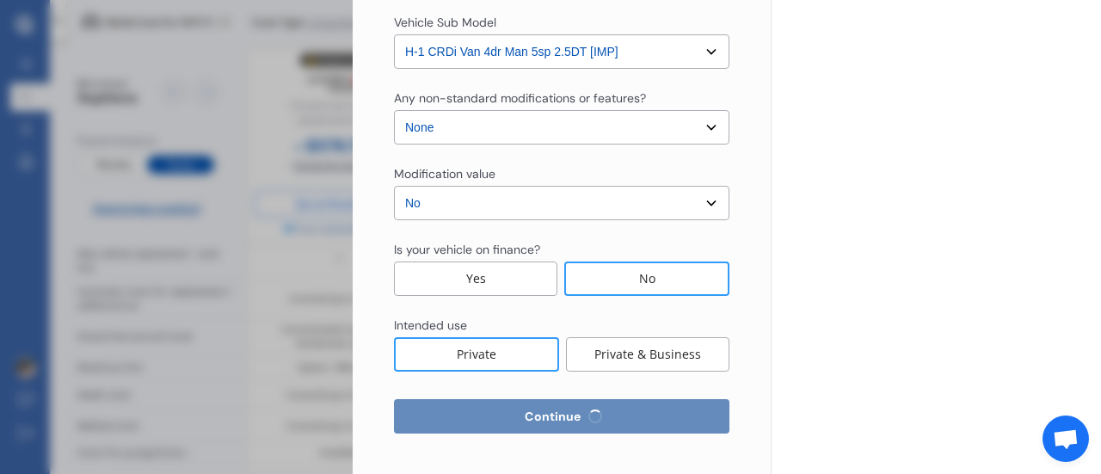
select select "25"
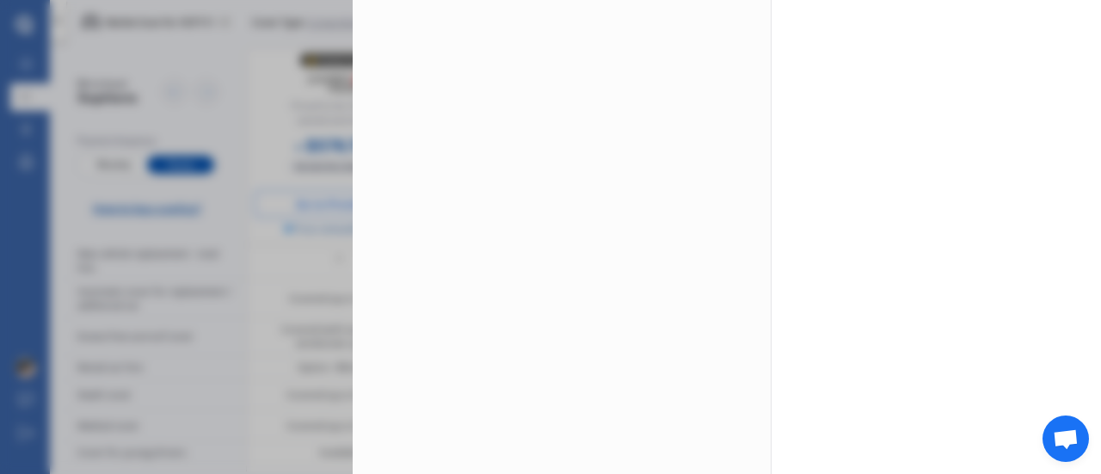
scroll to position [0, 0]
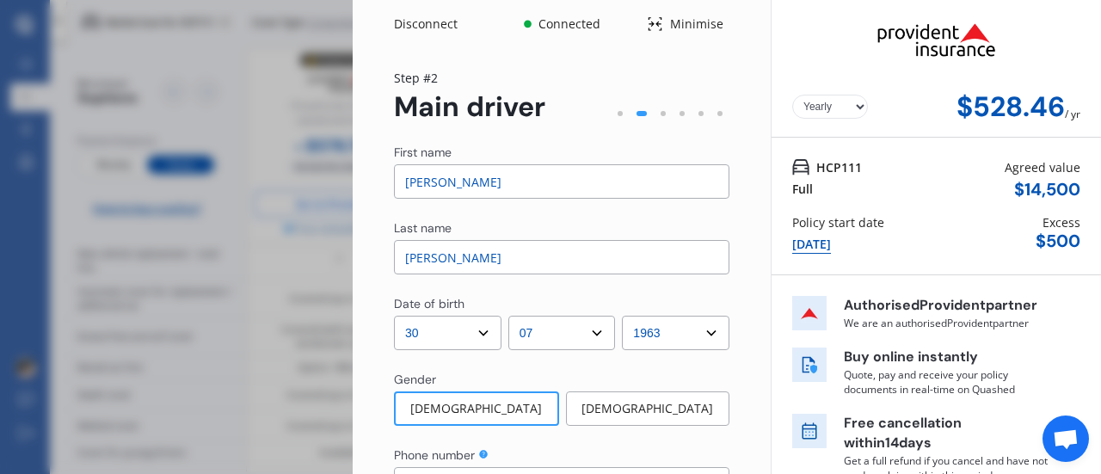
click at [440, 180] on input "[PERSON_NAME]" at bounding box center [561, 181] width 335 height 34
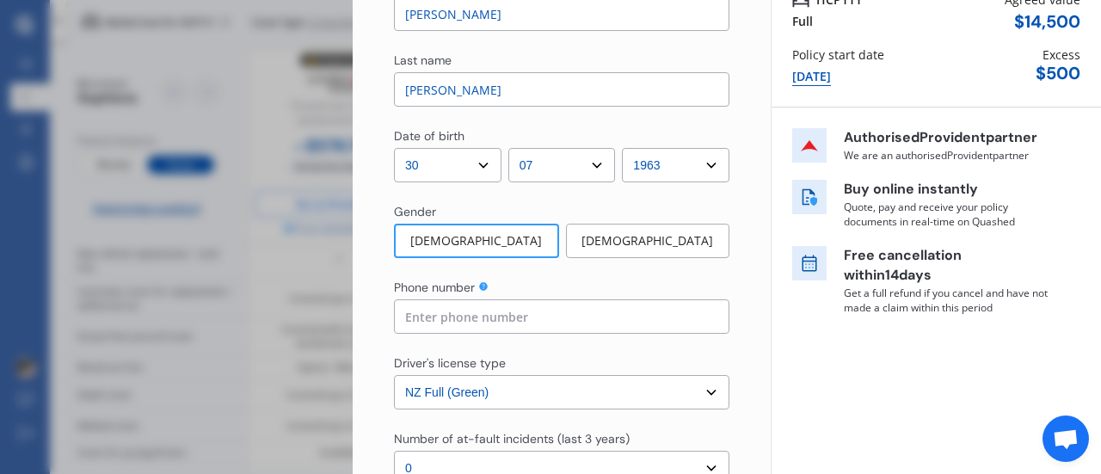
scroll to position [172, 0]
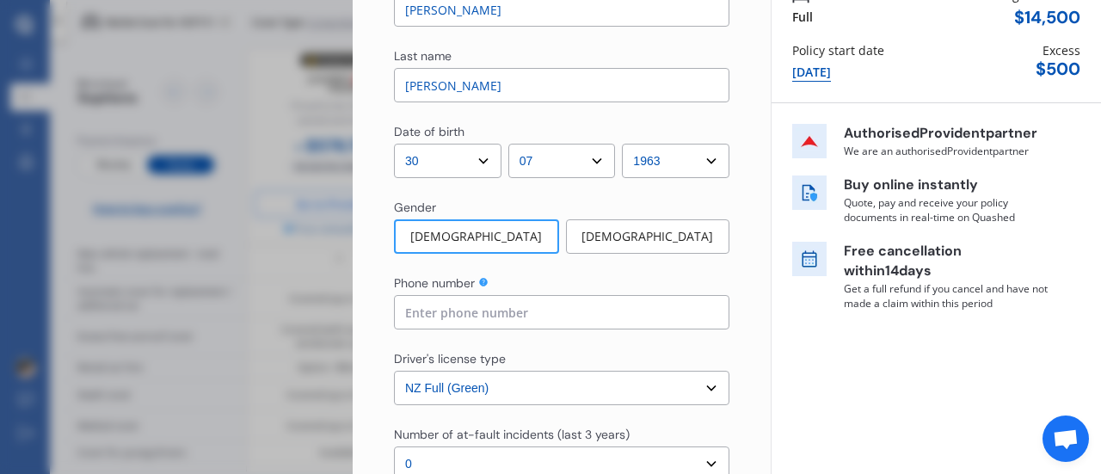
type input "[PERSON_NAME]"
click at [500, 309] on input at bounding box center [561, 312] width 335 height 34
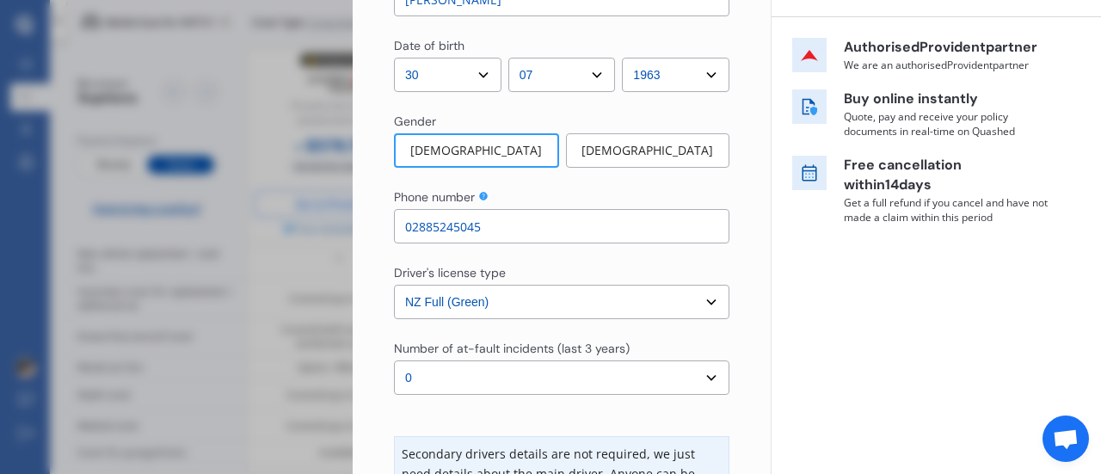
type input "02885245045"
click at [697, 378] on select "Select number of at-fault incidents (last 3 years) 0 1 2 3 4 5 or more" at bounding box center [561, 377] width 335 height 34
click at [806, 358] on div "Yearly Monthly $528.46 / yr HCP111 Full Agreed value $ 14,500 Policy start date…" at bounding box center [936, 267] width 330 height 1051
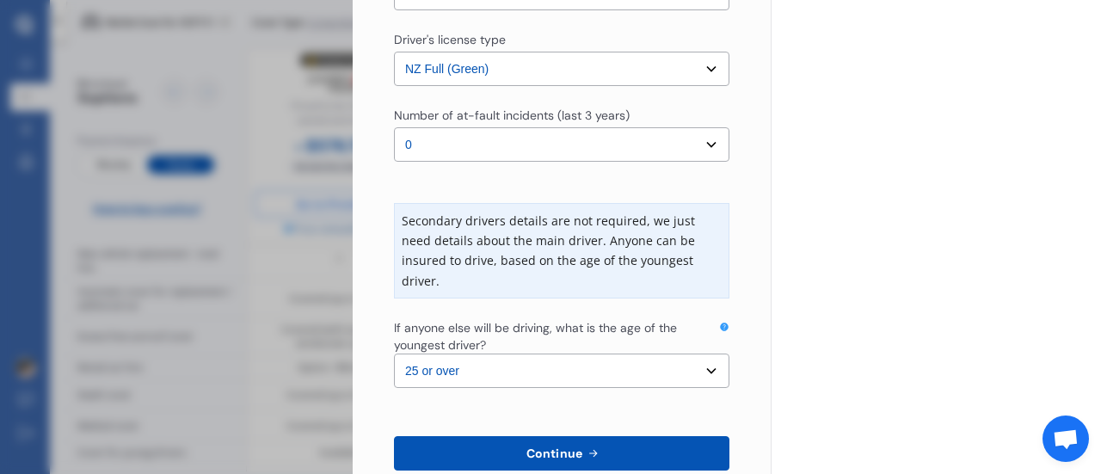
scroll to position [576, 0]
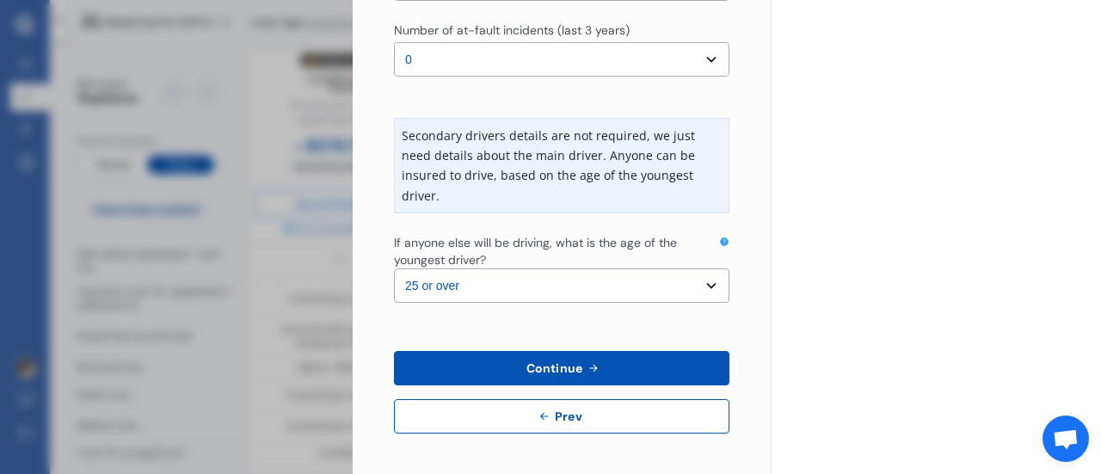
click at [565, 369] on span "Continue" at bounding box center [554, 368] width 63 height 14
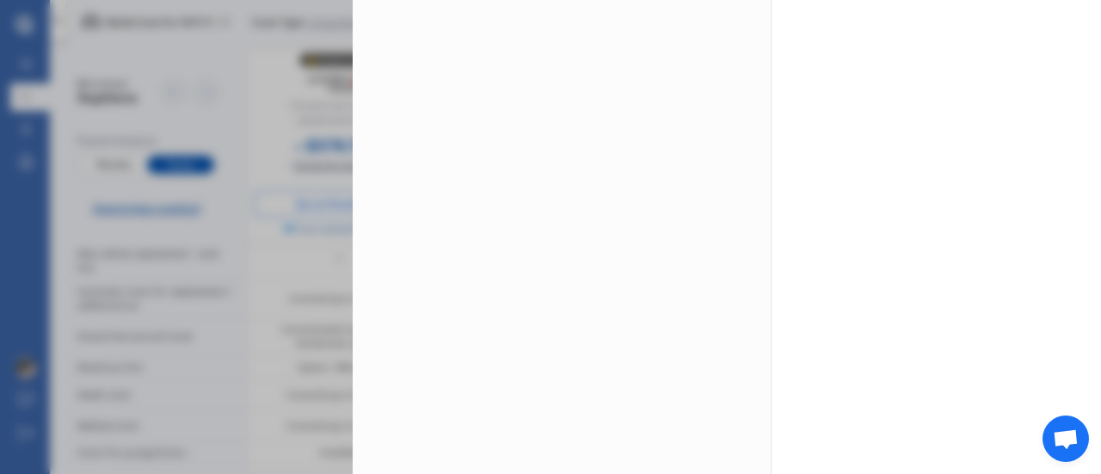
scroll to position [0, 0]
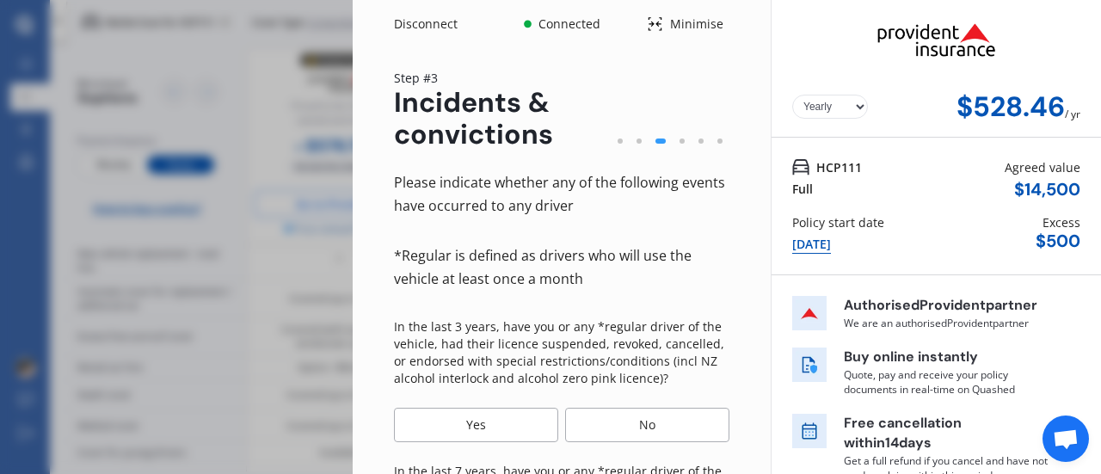
click at [645, 421] on div "No" at bounding box center [647, 425] width 164 height 34
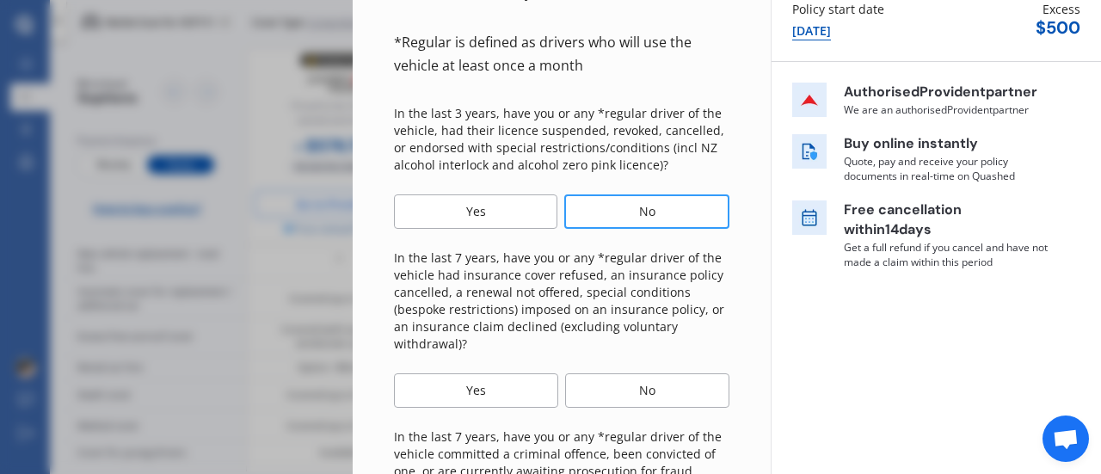
scroll to position [258, 0]
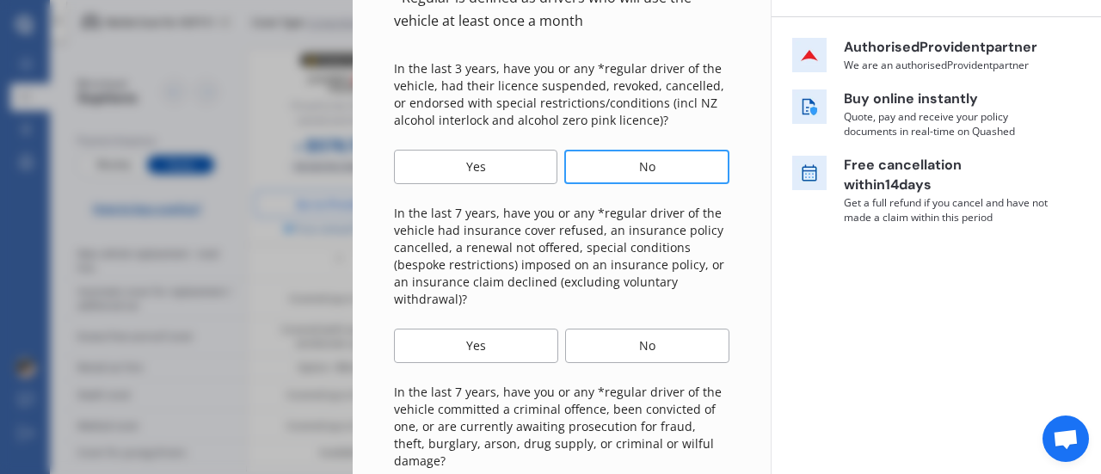
click at [627, 341] on div "No" at bounding box center [647, 346] width 164 height 34
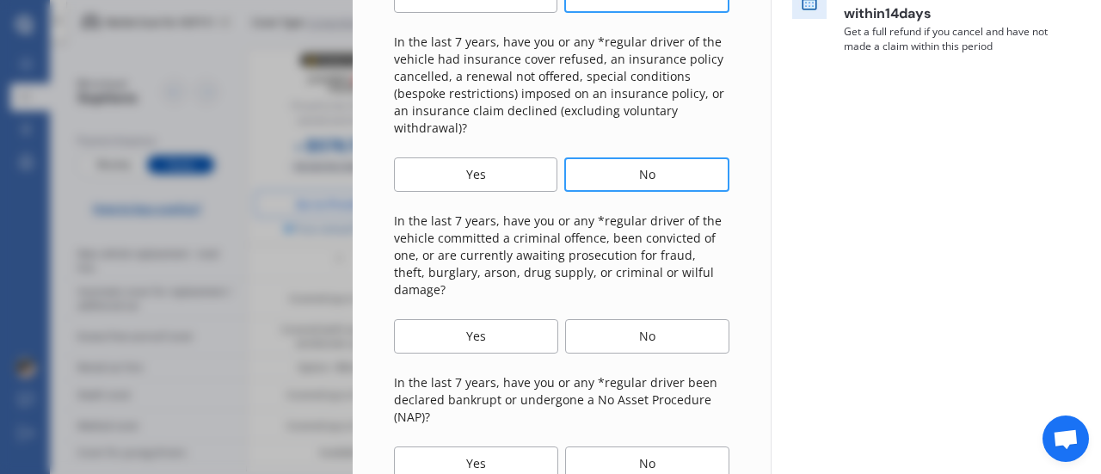
scroll to position [430, 0]
click at [654, 318] on div "No" at bounding box center [647, 335] width 164 height 34
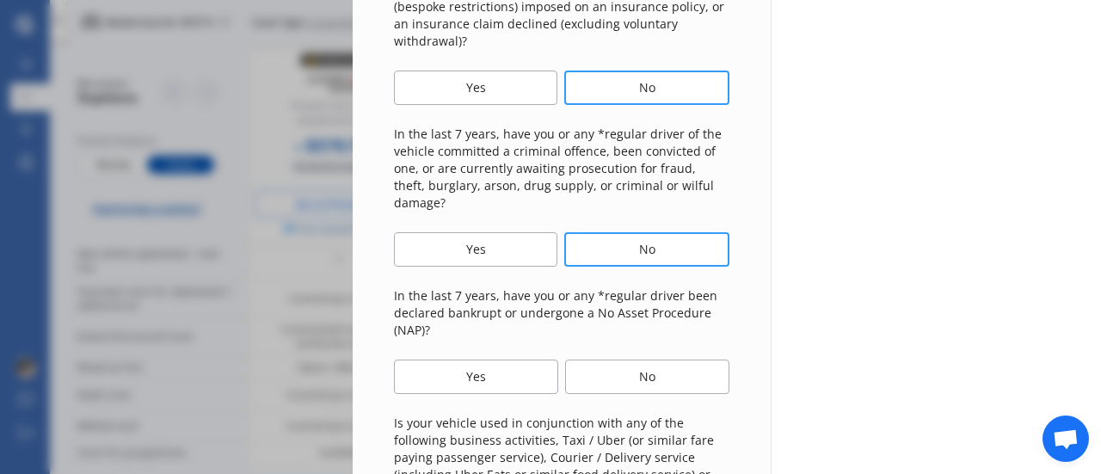
click at [646, 365] on div "No" at bounding box center [647, 376] width 164 height 34
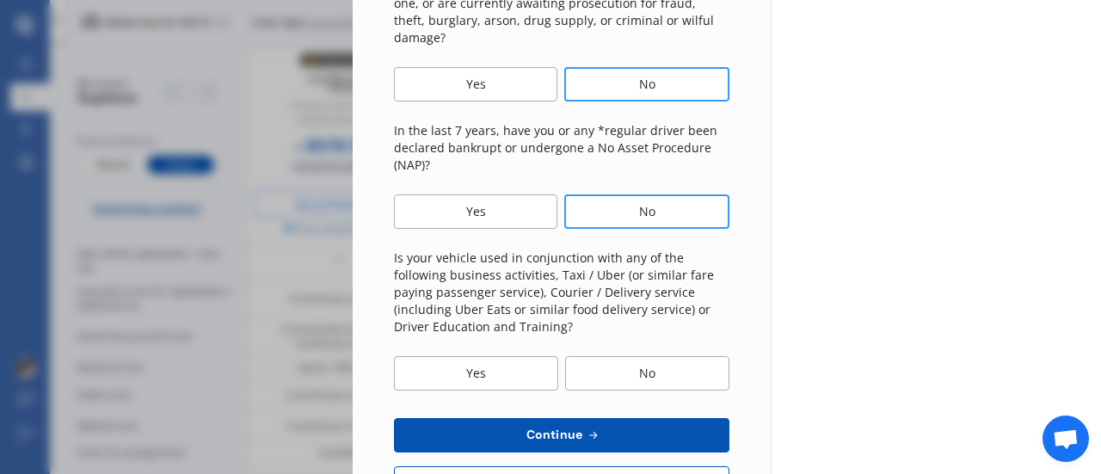
scroll to position [688, 0]
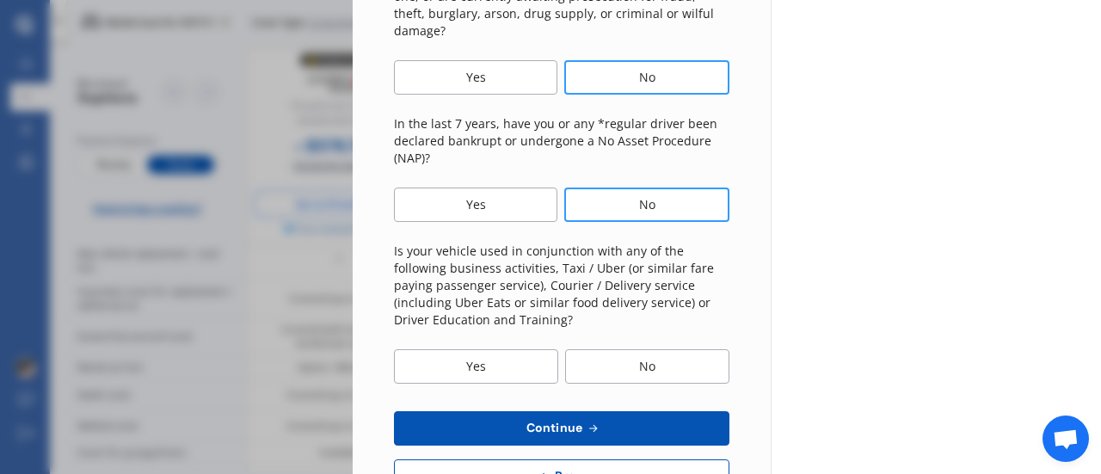
click at [642, 353] on div "No" at bounding box center [647, 366] width 164 height 34
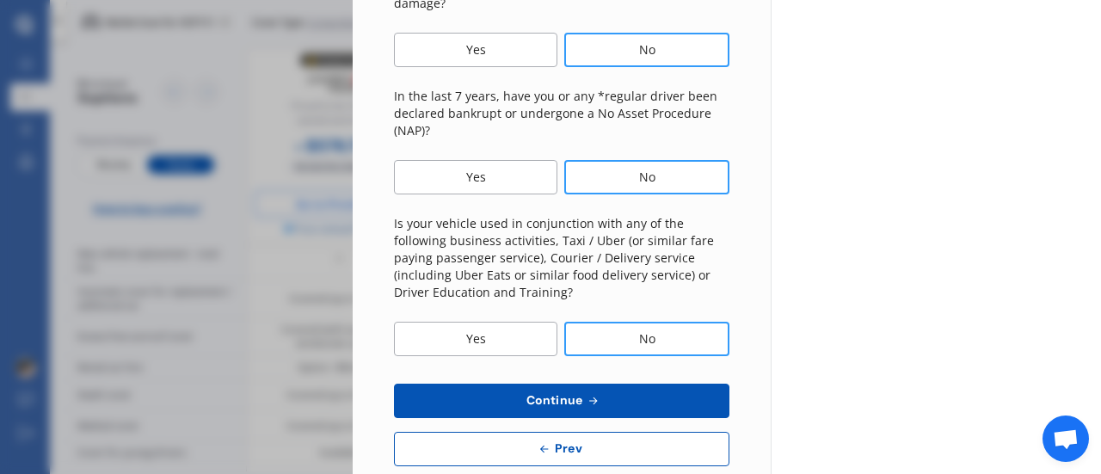
scroll to position [731, 0]
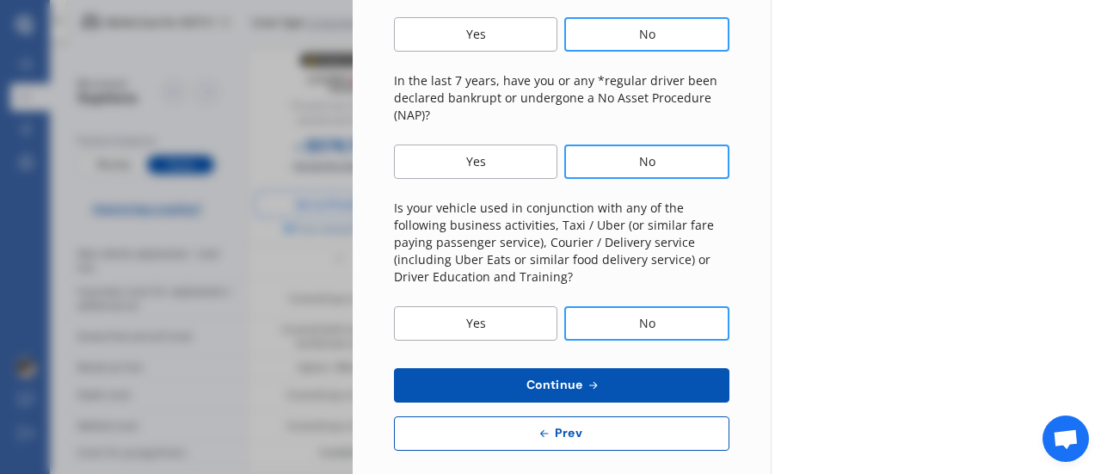
click at [576, 378] on span "Continue" at bounding box center [554, 385] width 63 height 14
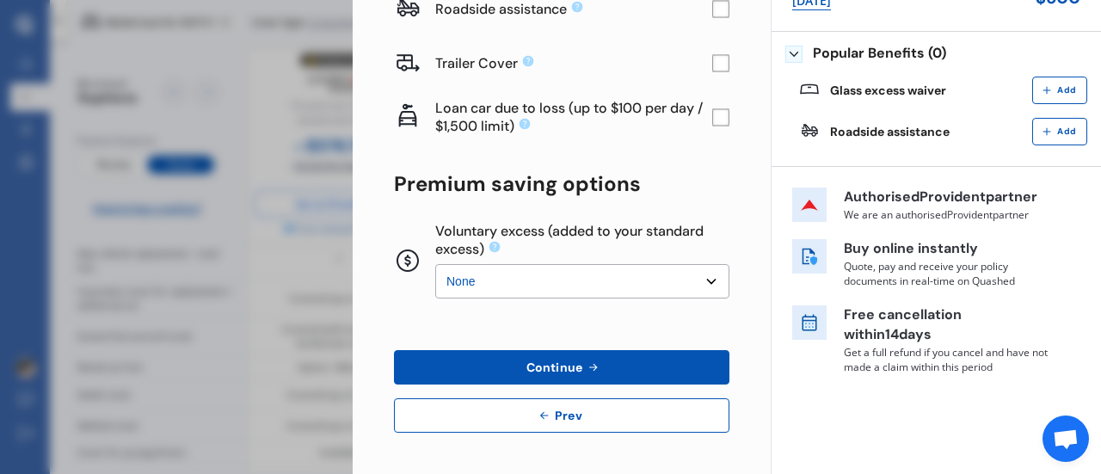
scroll to position [0, 0]
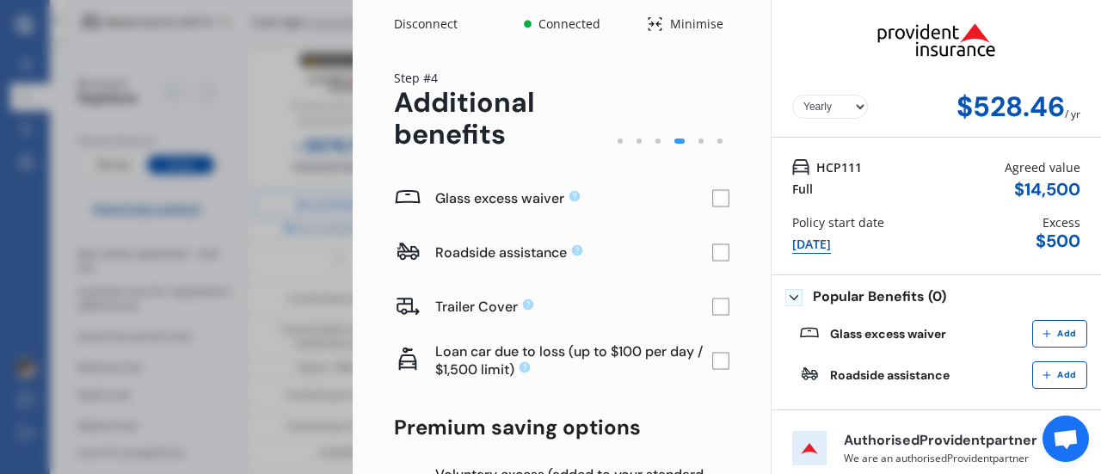
click at [712, 197] on rect at bounding box center [720, 198] width 17 height 17
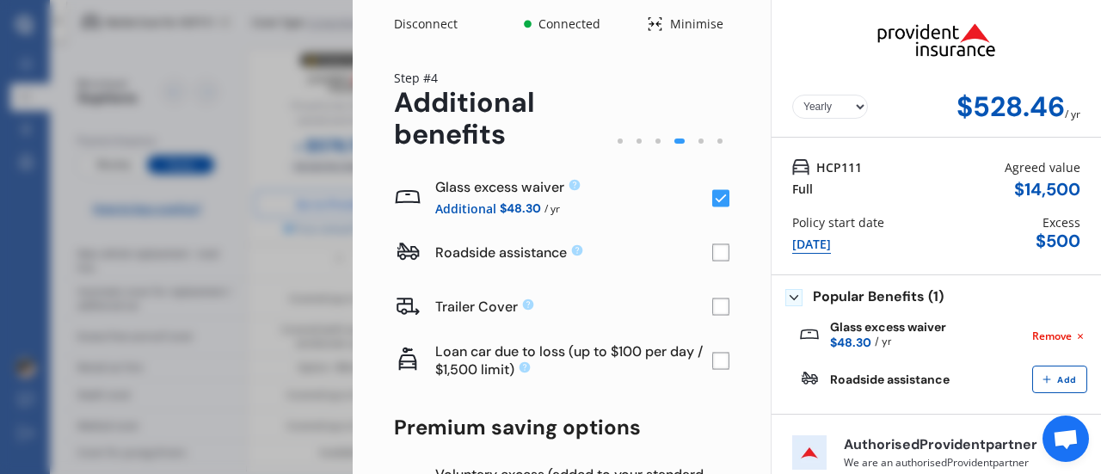
click at [713, 254] on rect at bounding box center [720, 252] width 17 height 17
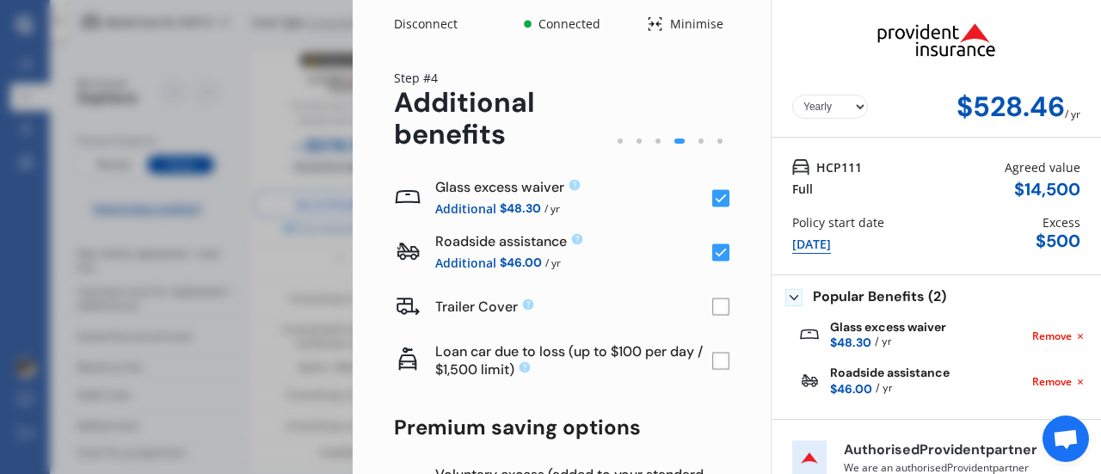
click at [715, 253] on icon at bounding box center [720, 253] width 11 height 9
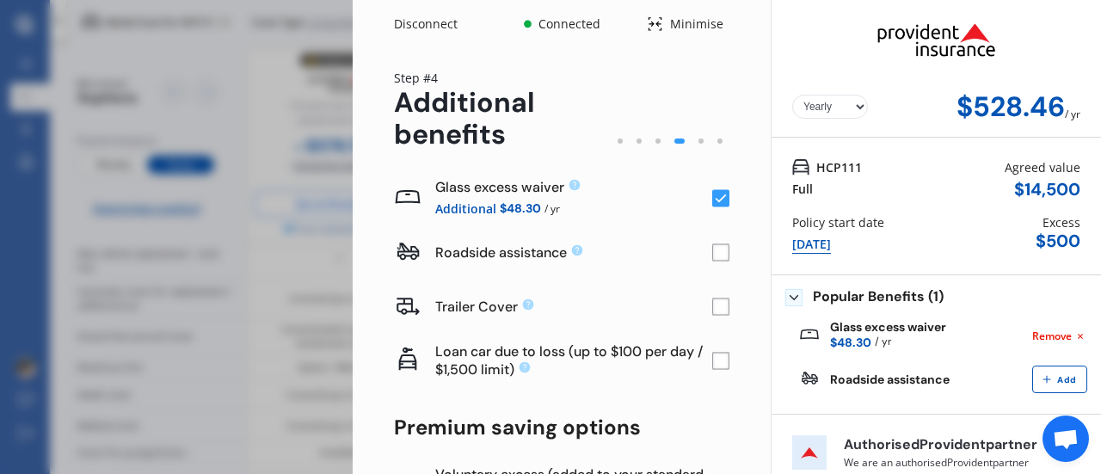
click at [712, 361] on rect at bounding box center [720, 361] width 17 height 17
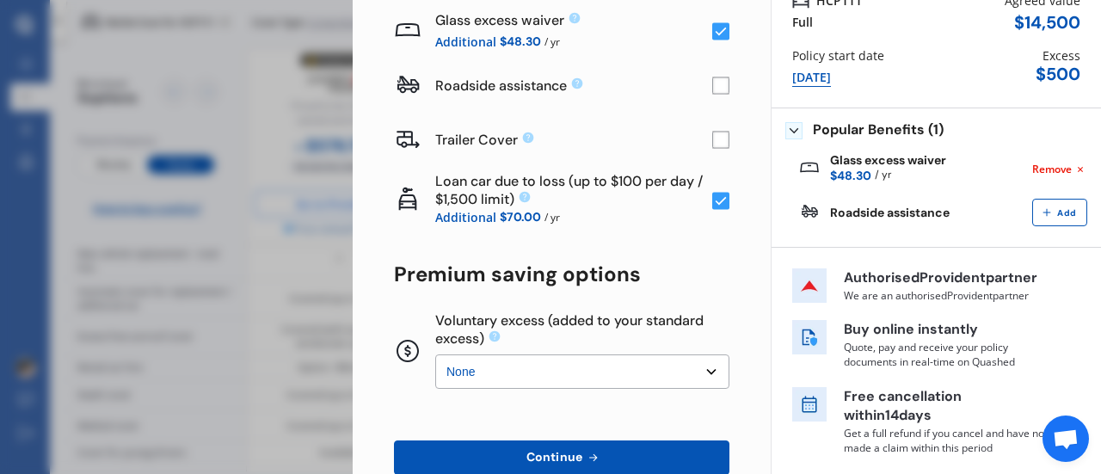
scroll to position [172, 0]
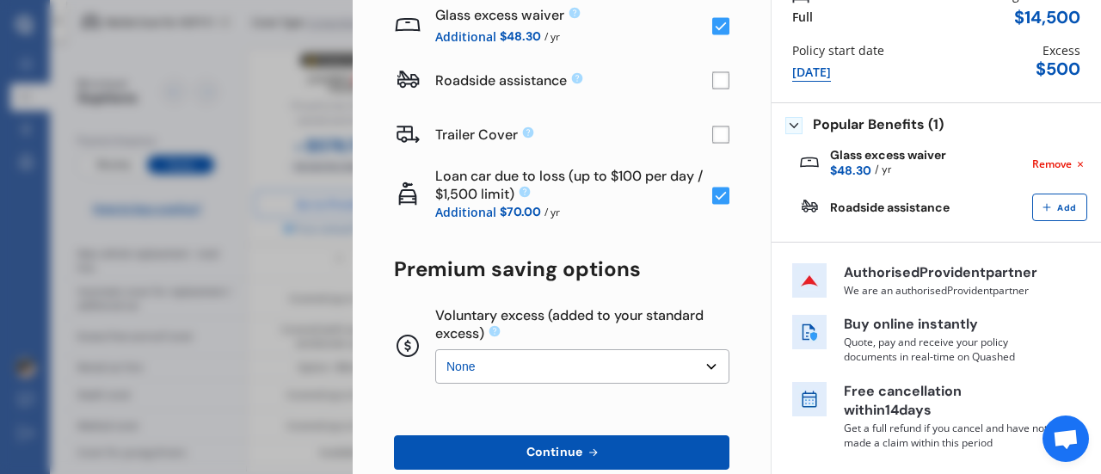
click at [700, 365] on select "None $200 $450 $700 $950 $1,200 $1,700" at bounding box center [582, 366] width 294 height 34
click at [740, 302] on div "Yearly Monthly $528.46 / yr Step # 4 Additional benefits Glass excess waiver Ad…" at bounding box center [562, 217] width 418 height 683
click at [702, 364] on select "None $200 $450 $700 $950 $1,200 $1,700" at bounding box center [582, 366] width 294 height 34
click at [435, 349] on select "None $200 $450 $700 $950 $1,200 $1,700" at bounding box center [582, 366] width 294 height 34
click at [698, 361] on select "None $200 $450 $700 $950 $1,200 $1,700" at bounding box center [582, 366] width 294 height 34
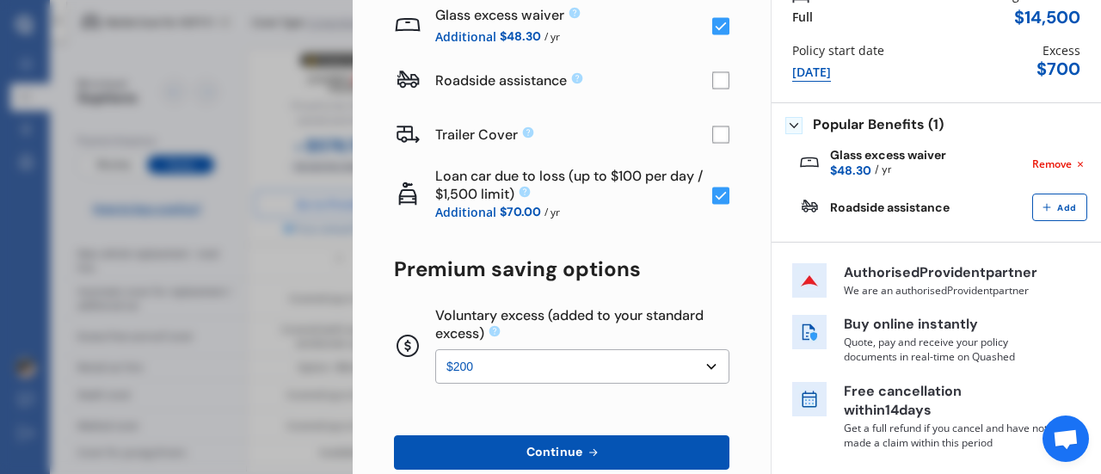
select select "0"
click at [435, 349] on select "None $200 $450 $700 $950 $1,200 $1,700" at bounding box center [582, 366] width 294 height 34
click at [714, 199] on rect at bounding box center [720, 195] width 17 height 17
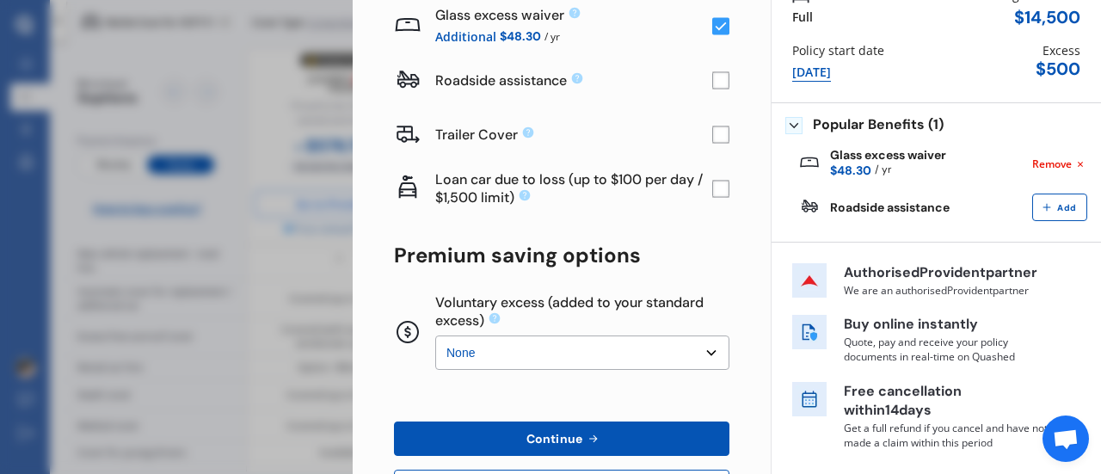
click at [1053, 208] on span "Add" at bounding box center [1066, 208] width 26 height 10
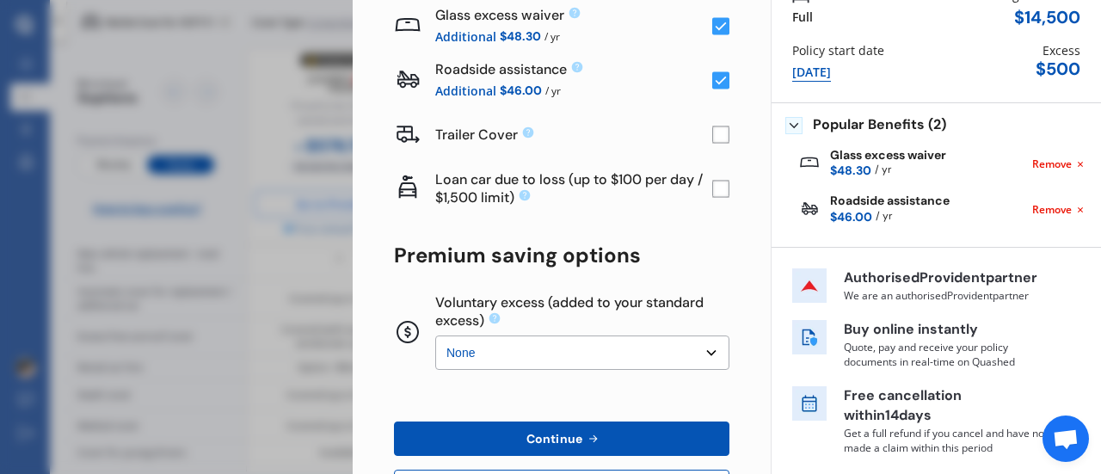
click at [1054, 211] on span "Remove" at bounding box center [1052, 209] width 40 height 15
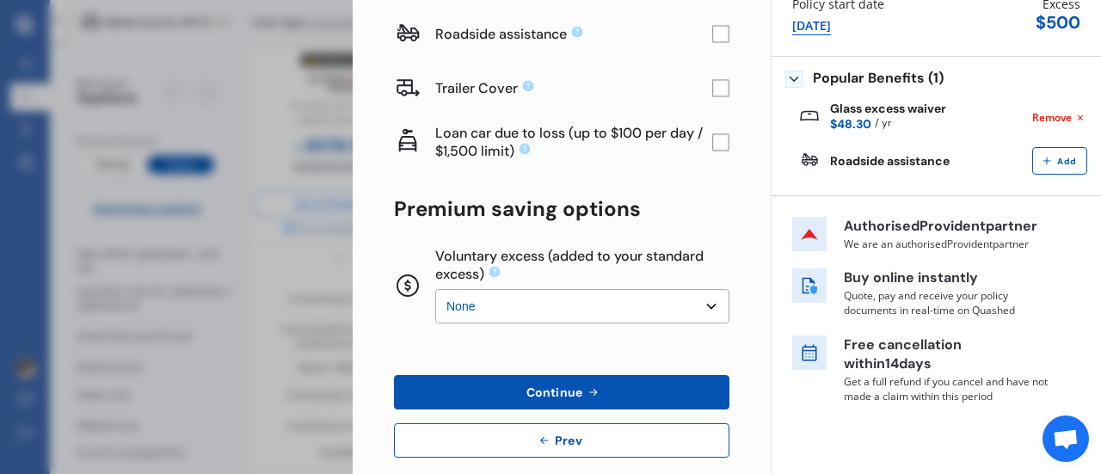
scroll to position [243, 0]
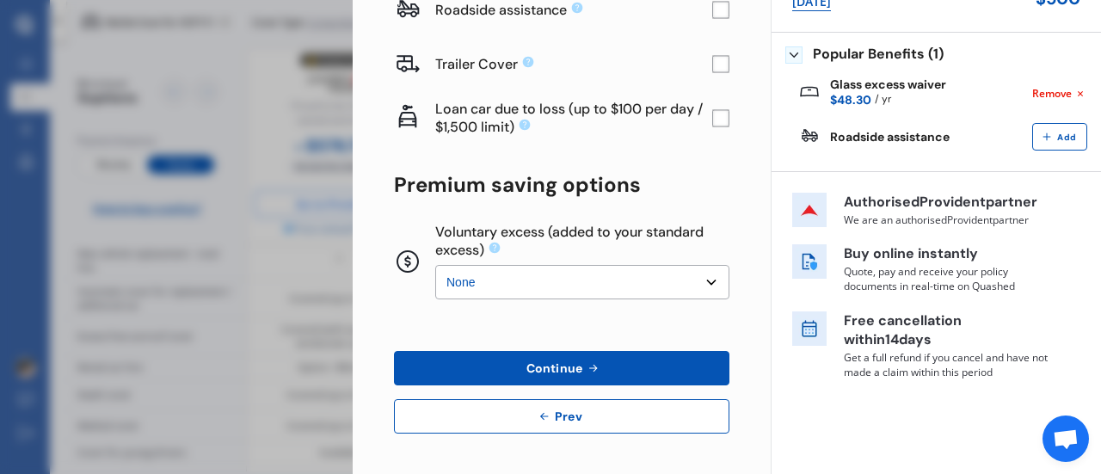
click at [566, 365] on span "Continue" at bounding box center [554, 368] width 63 height 14
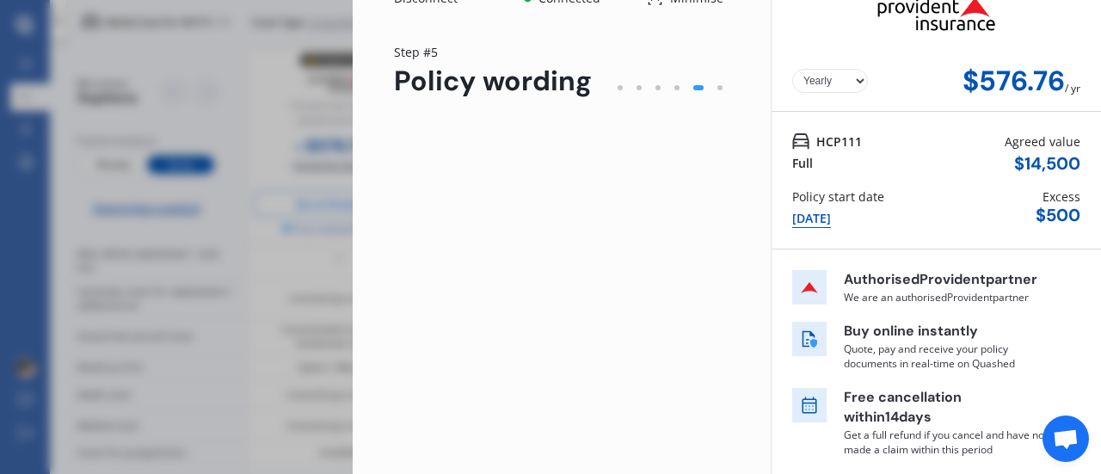
scroll to position [0, 0]
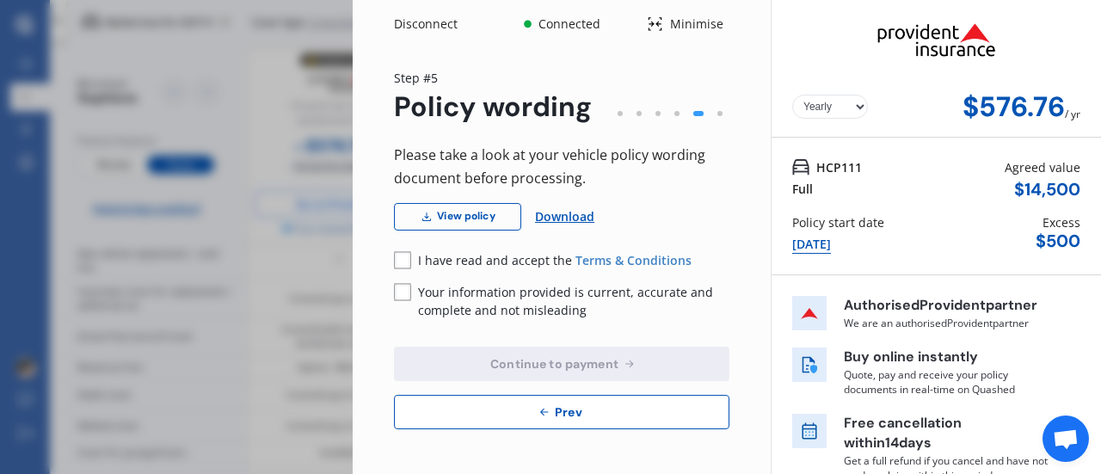
click at [404, 259] on rect at bounding box center [402, 260] width 17 height 17
click at [405, 292] on rect at bounding box center [402, 292] width 17 height 17
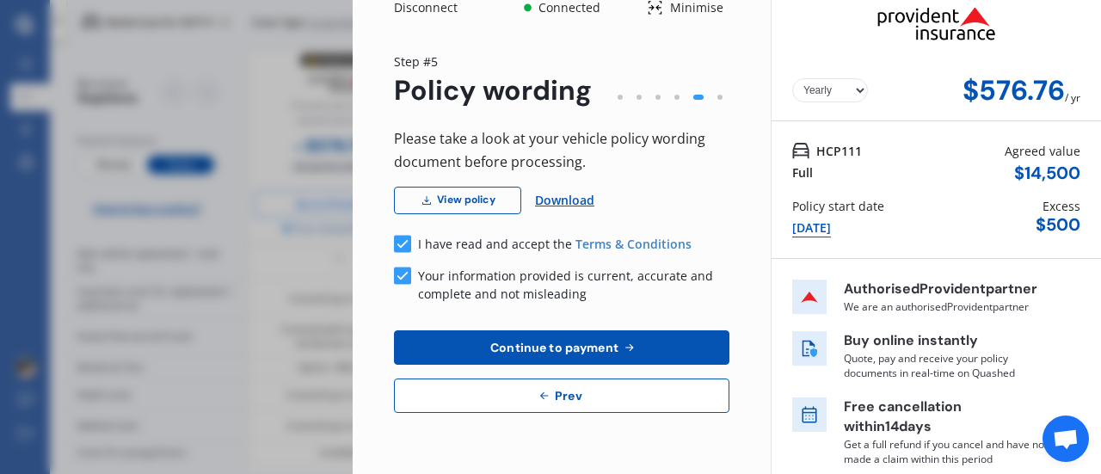
scroll to position [25, 0]
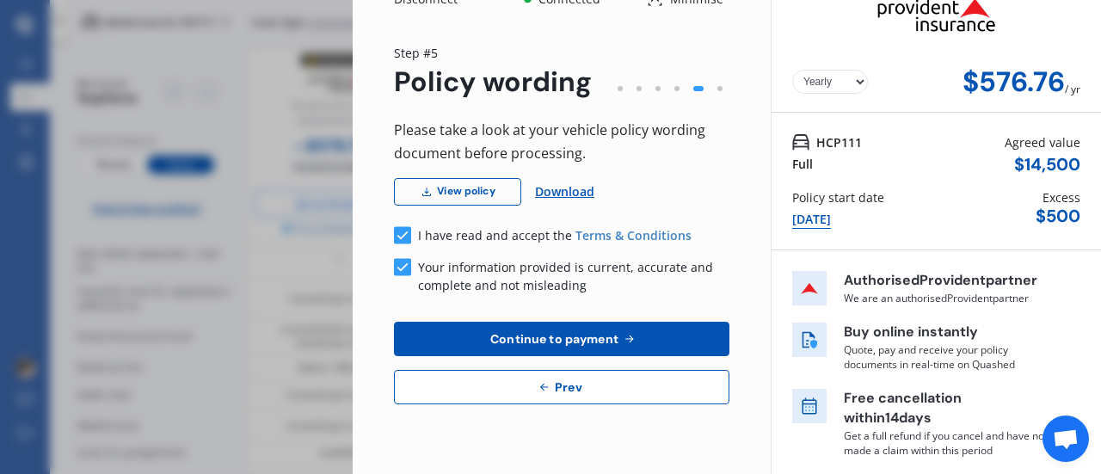
click at [593, 340] on span "Continue to payment" at bounding box center [554, 339] width 135 height 14
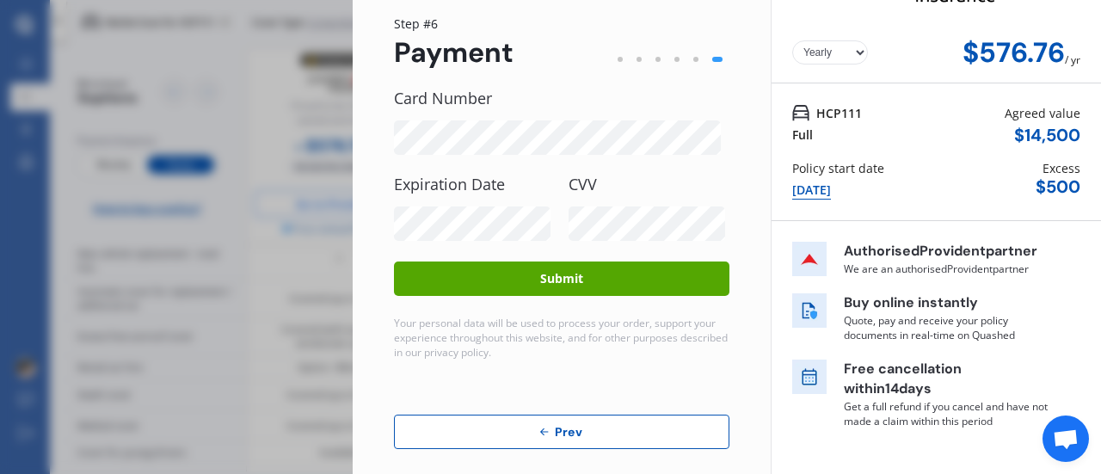
scroll to position [71, 0]
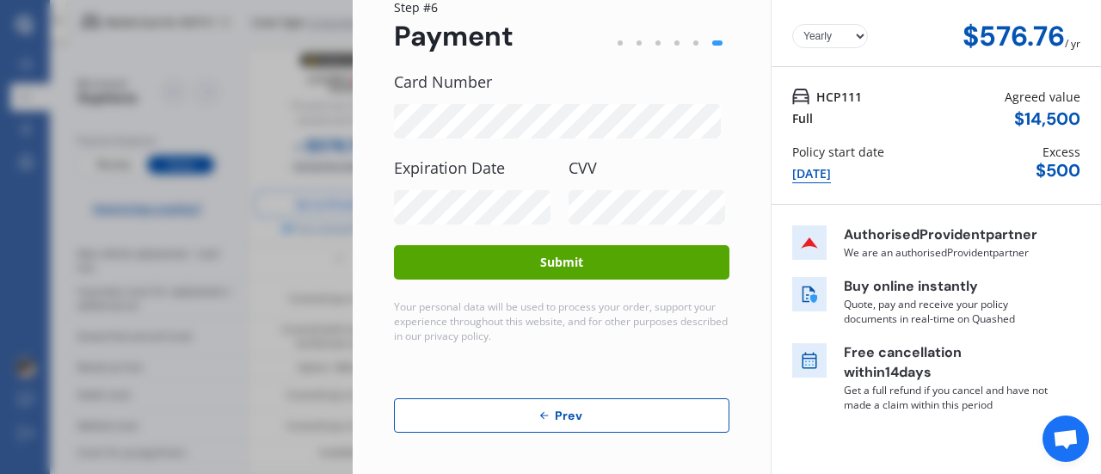
click at [564, 262] on button "Submit" at bounding box center [561, 262] width 335 height 34
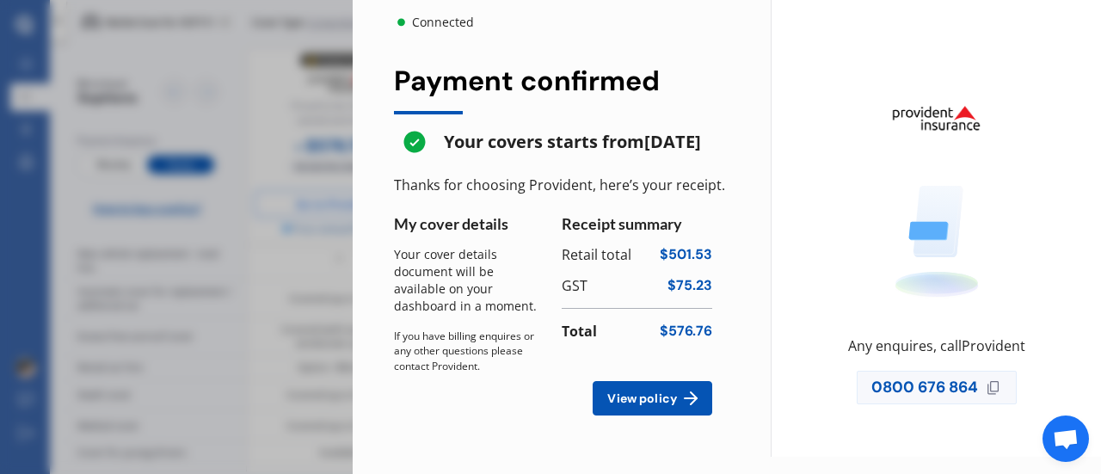
scroll to position [0, 0]
click at [664, 403] on span "View policy" at bounding box center [642, 398] width 77 height 14
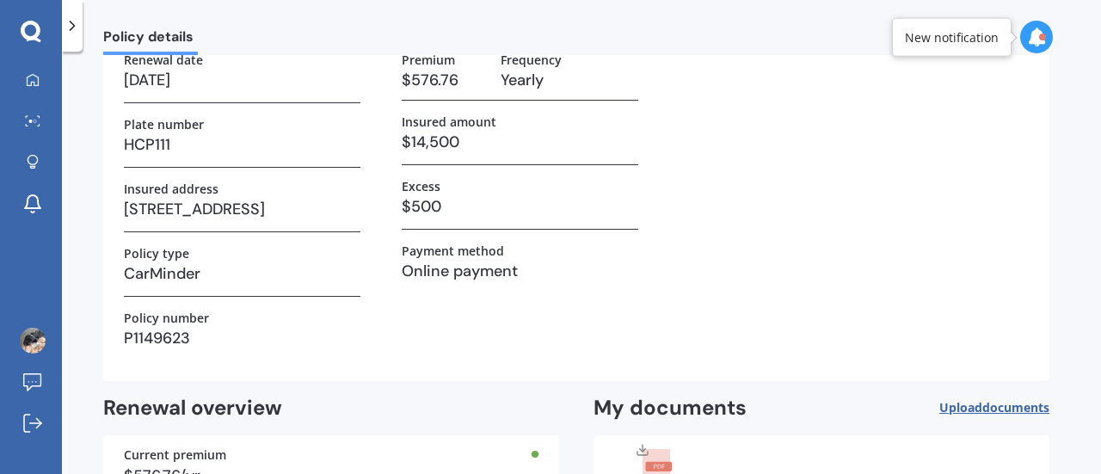
scroll to position [249, 0]
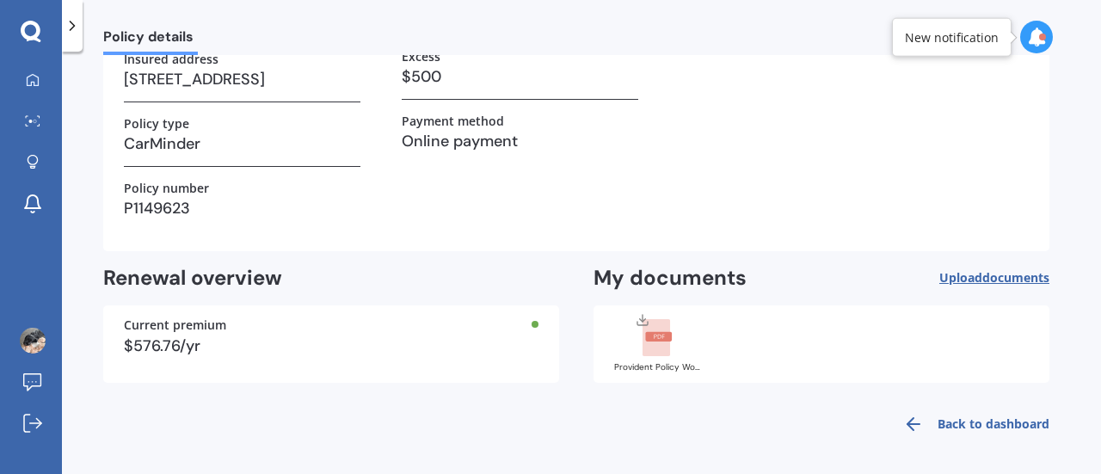
click at [662, 345] on rect at bounding box center [656, 338] width 28 height 38
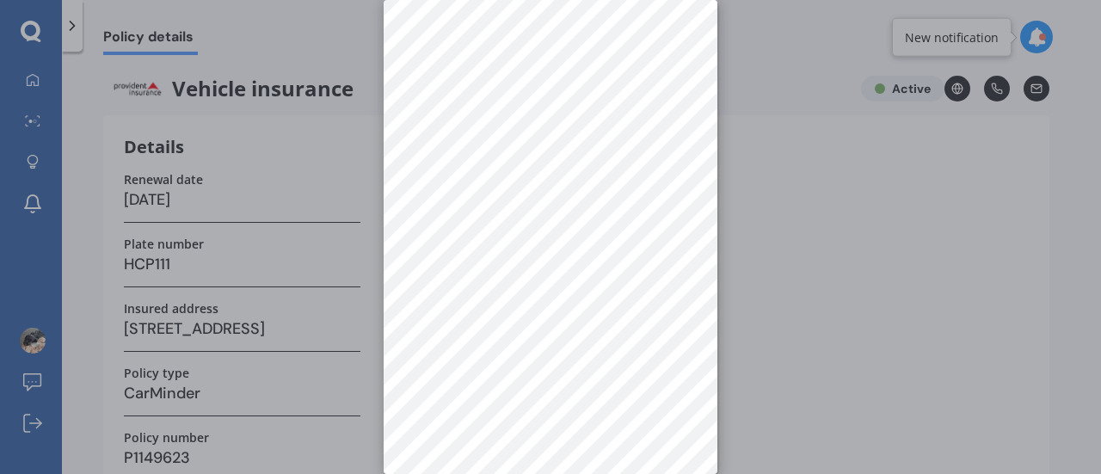
scroll to position [0, 0]
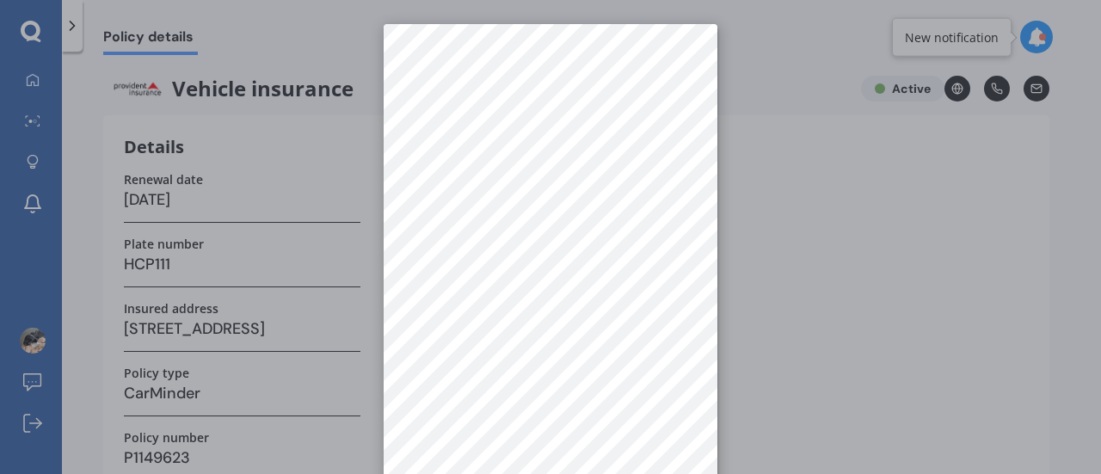
click at [808, 134] on div at bounding box center [550, 237] width 1101 height 474
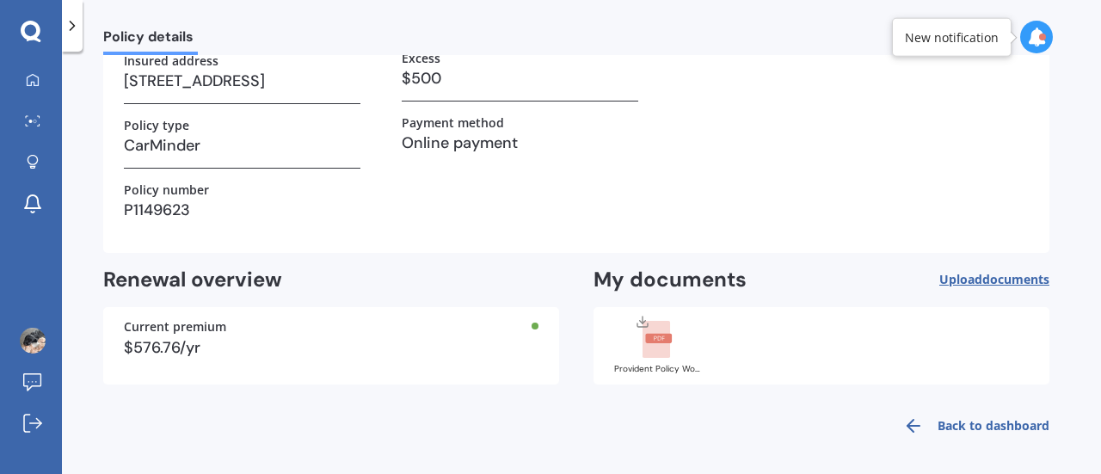
scroll to position [249, 0]
click at [1027, 35] on icon at bounding box center [1036, 37] width 19 height 19
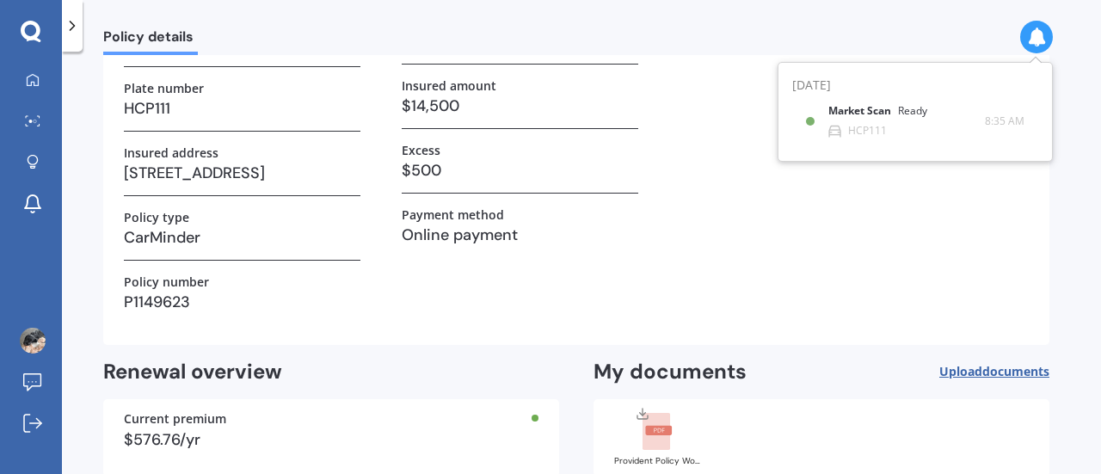
scroll to position [172, 0]
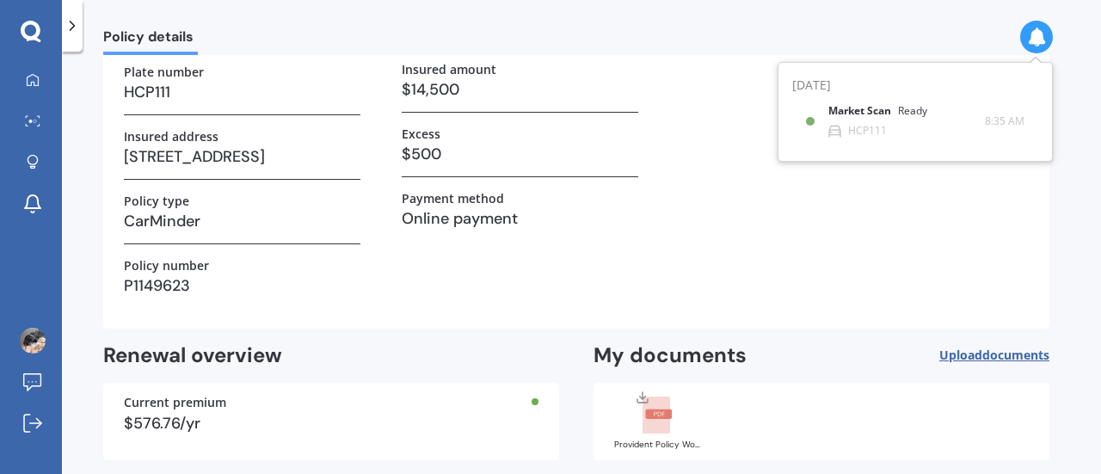
click at [913, 232] on div "Renewal date [DATE] Plate number HCP111 Insured address [STREET_ADDRESS] Policy…" at bounding box center [576, 154] width 905 height 308
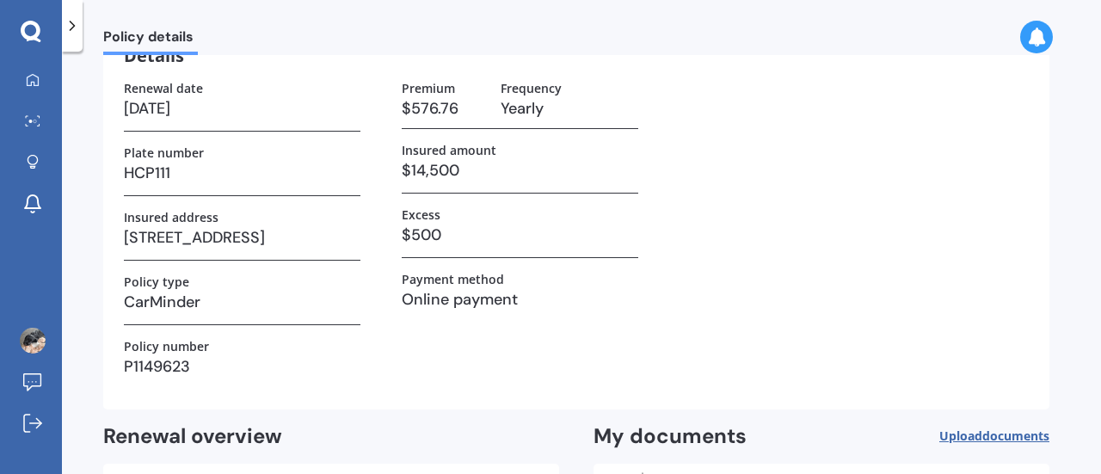
scroll to position [0, 0]
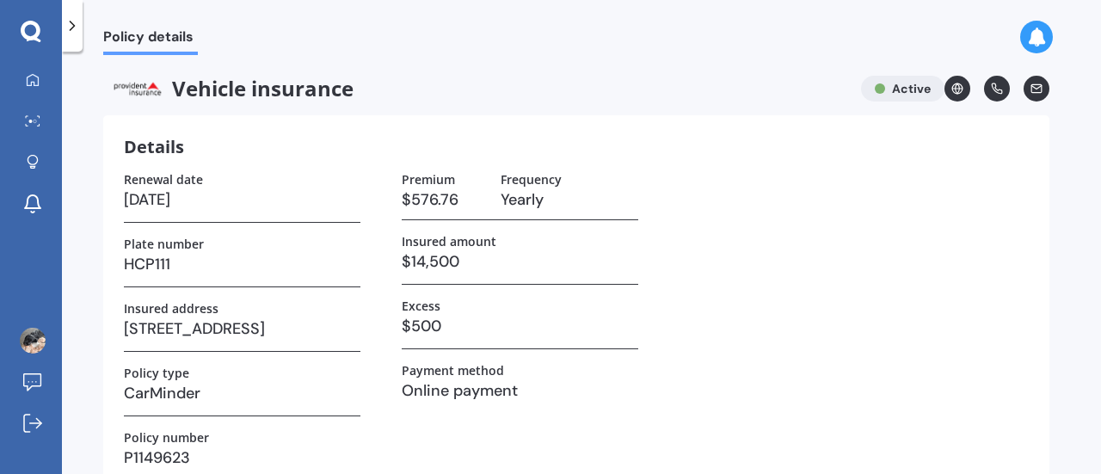
click at [1035, 94] on icon at bounding box center [1036, 89] width 12 height 12
click at [956, 212] on div "Renewal date [DATE] Plate number HCP111 Insured address [STREET_ADDRESS] Policy…" at bounding box center [576, 326] width 905 height 308
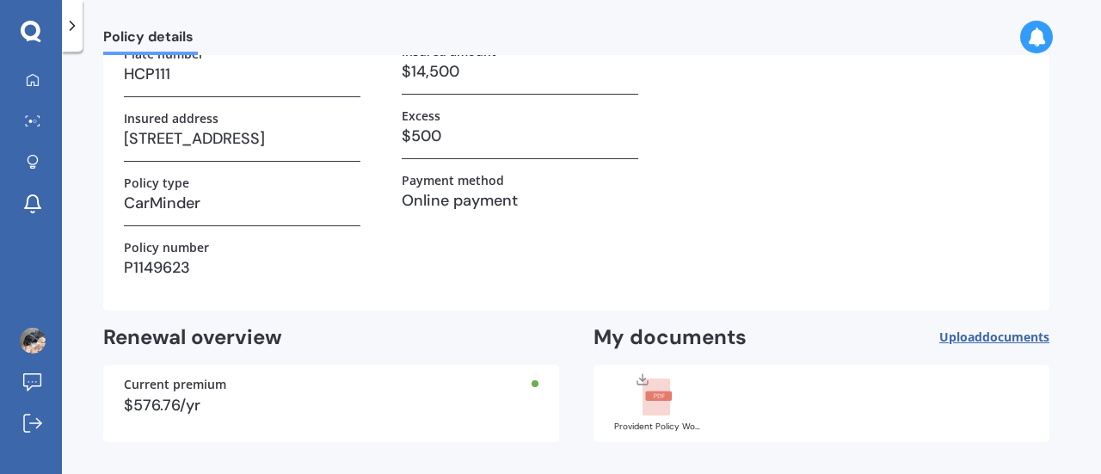
scroll to position [249, 0]
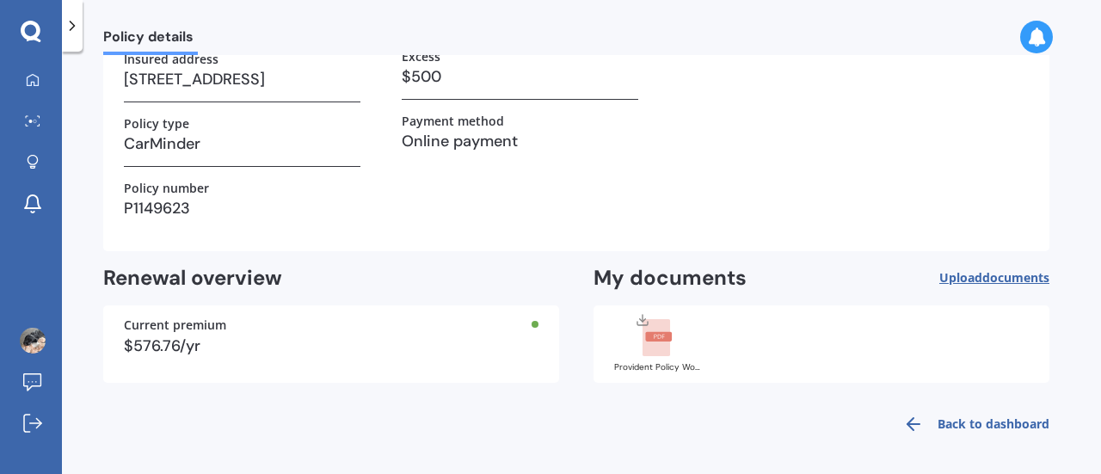
click at [971, 276] on span "Upload documents" at bounding box center [994, 278] width 110 height 14
click at [985, 424] on link "Back to dashboard" at bounding box center [971, 423] width 157 height 41
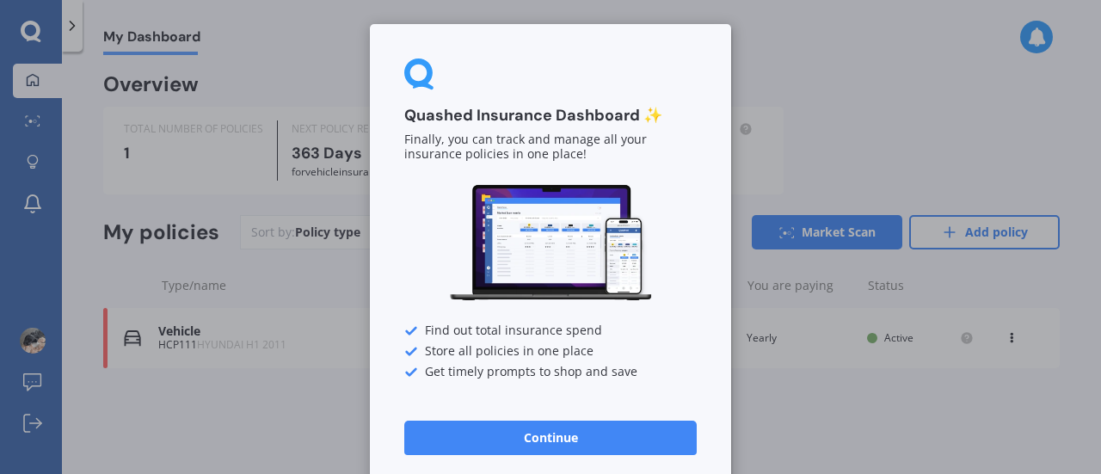
click at [838, 111] on div "Quashed Insurance Dashboard ✨ Finally, you can track and manage all your insura…" at bounding box center [550, 237] width 1101 height 474
click at [268, 51] on div "Quashed Insurance Dashboard ✨ Finally, you can track and manage all your insura…" at bounding box center [550, 237] width 1101 height 474
click at [605, 445] on button "Continue" at bounding box center [550, 438] width 292 height 34
